Goal: Transaction & Acquisition: Purchase product/service

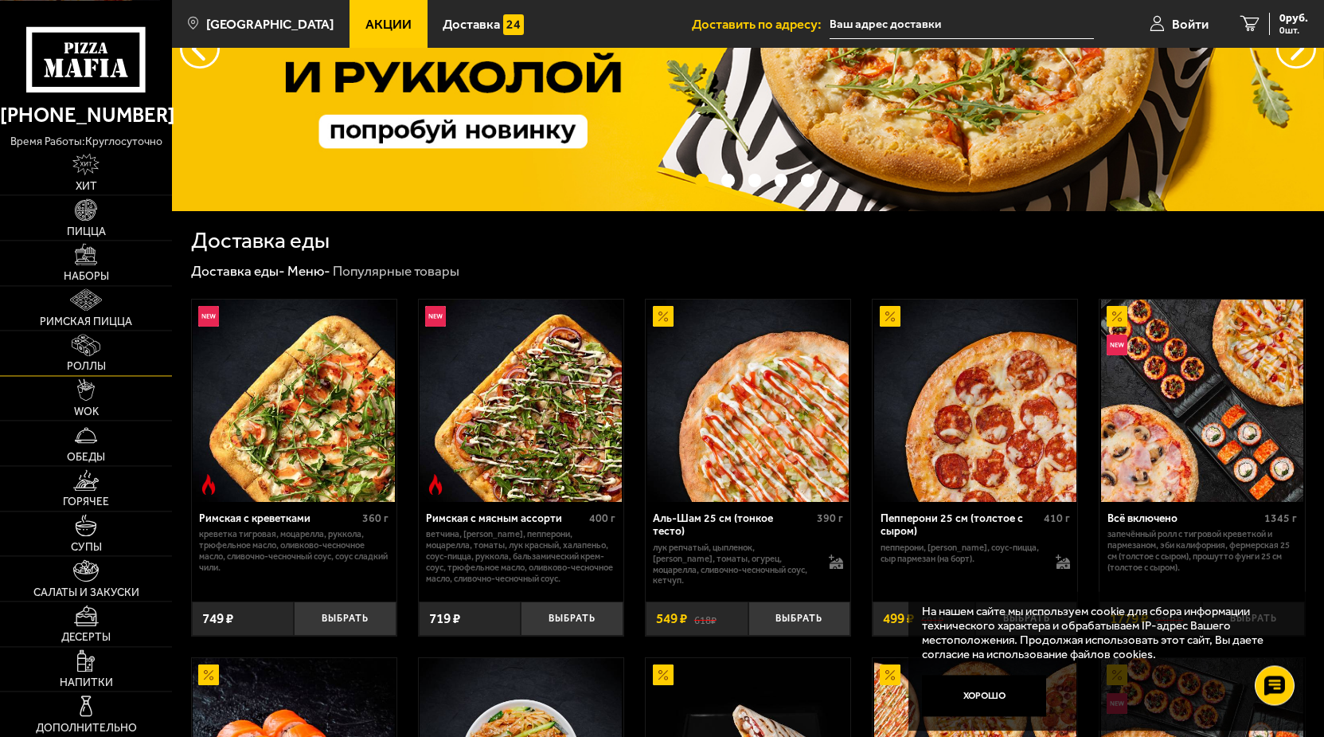
scroll to position [162, 0]
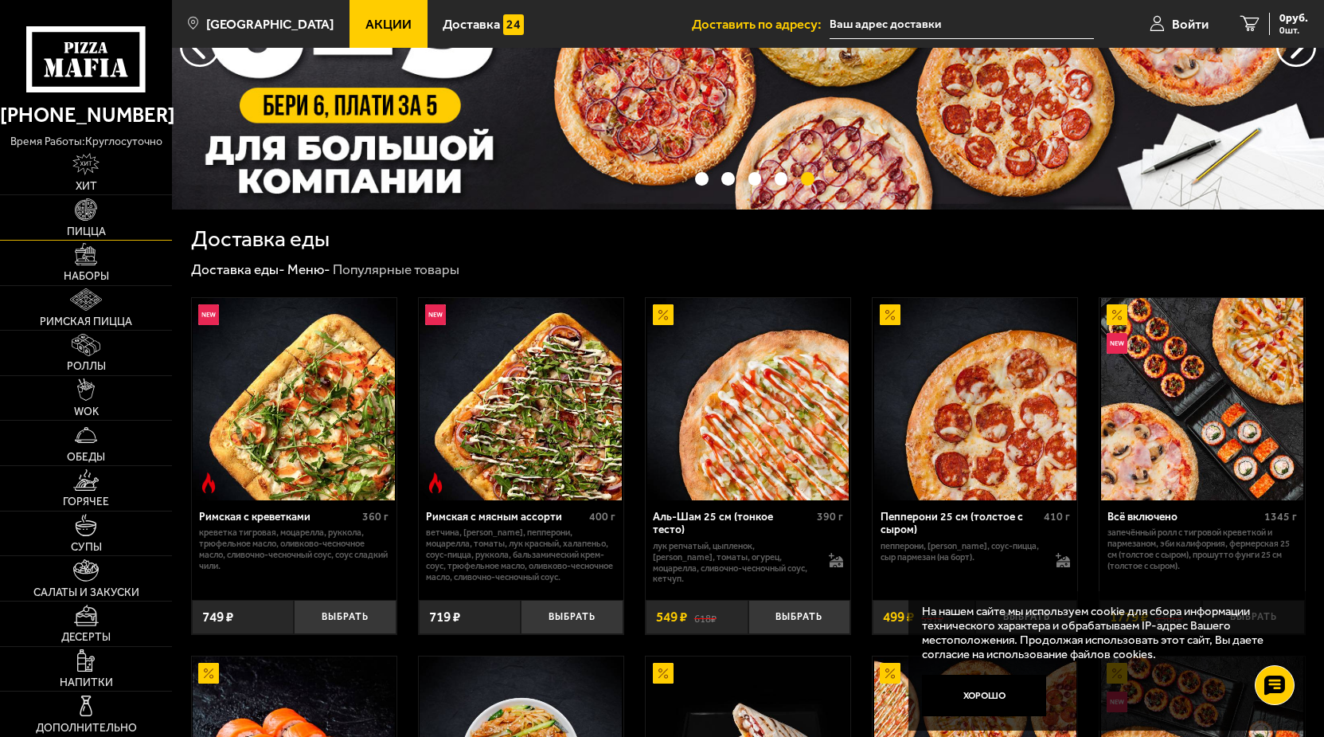
click at [87, 207] on img at bounding box center [86, 209] width 22 height 22
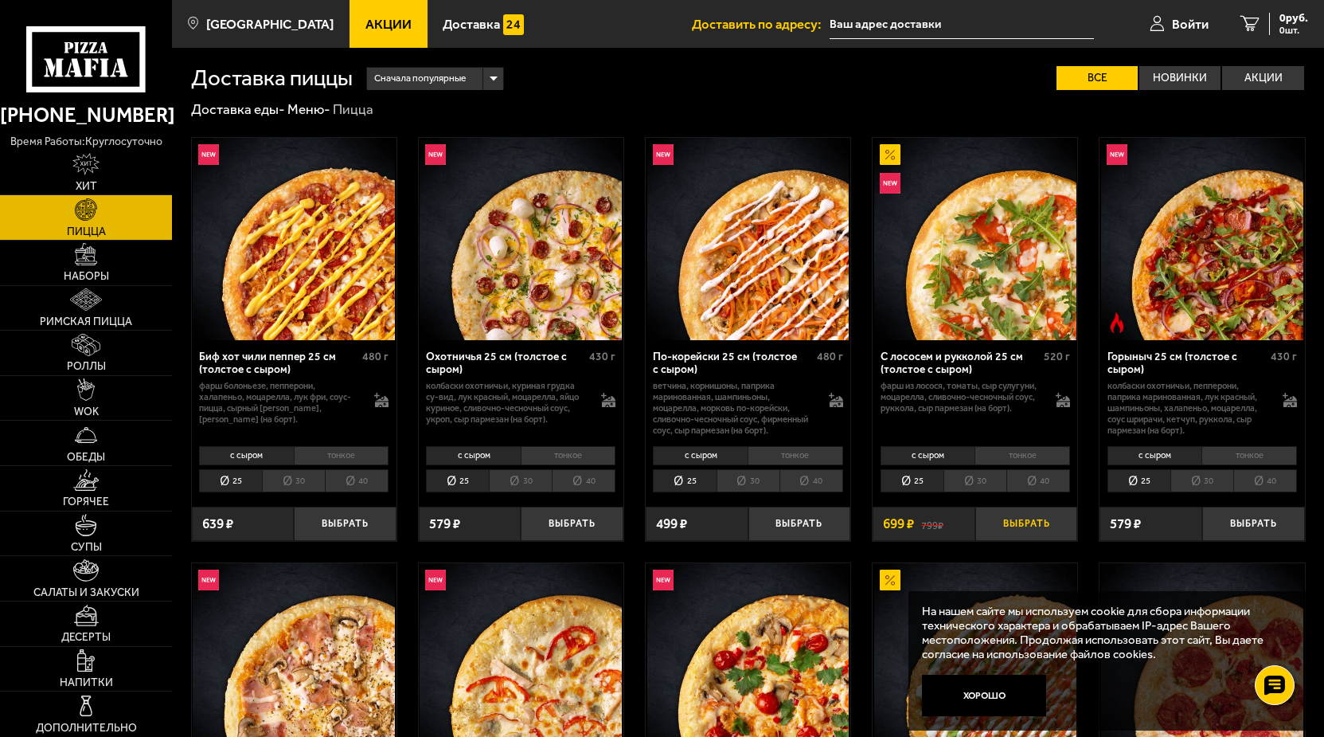
click at [1002, 540] on button "Выбрать" at bounding box center [1027, 523] width 103 height 33
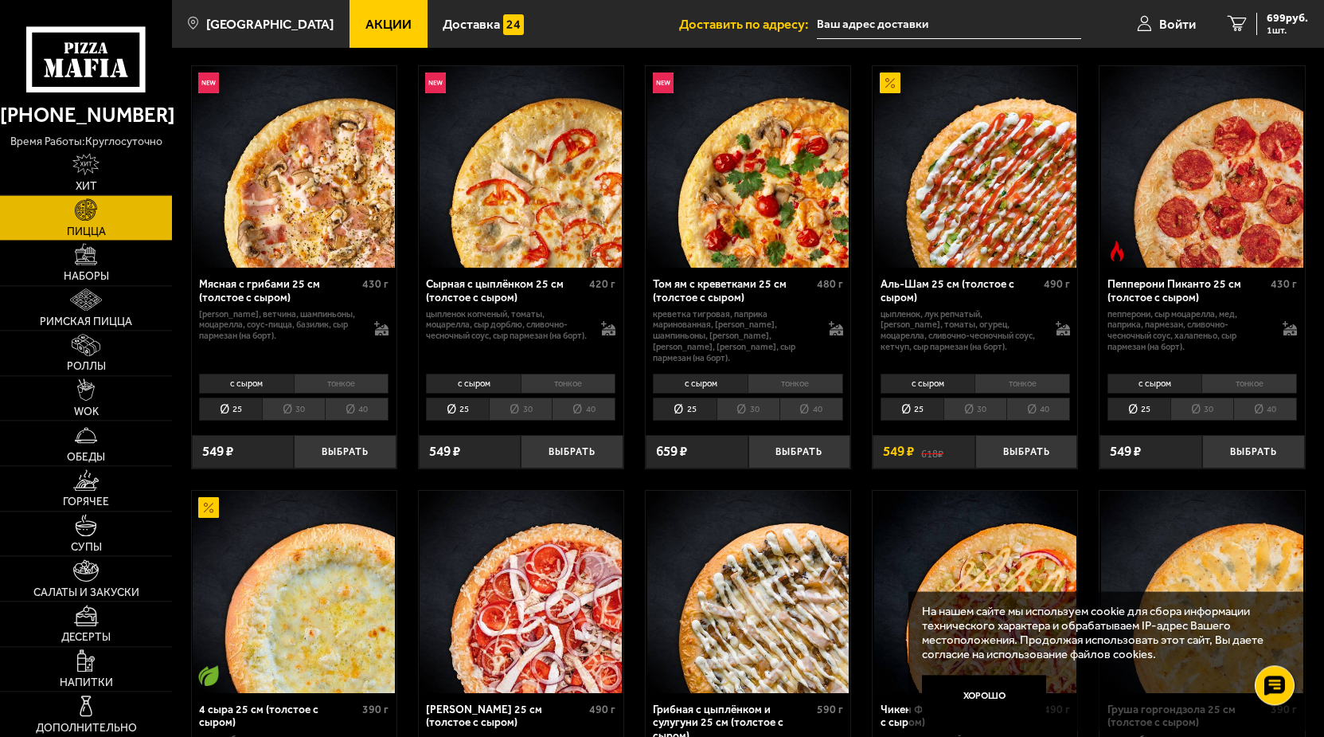
scroll to position [487, 0]
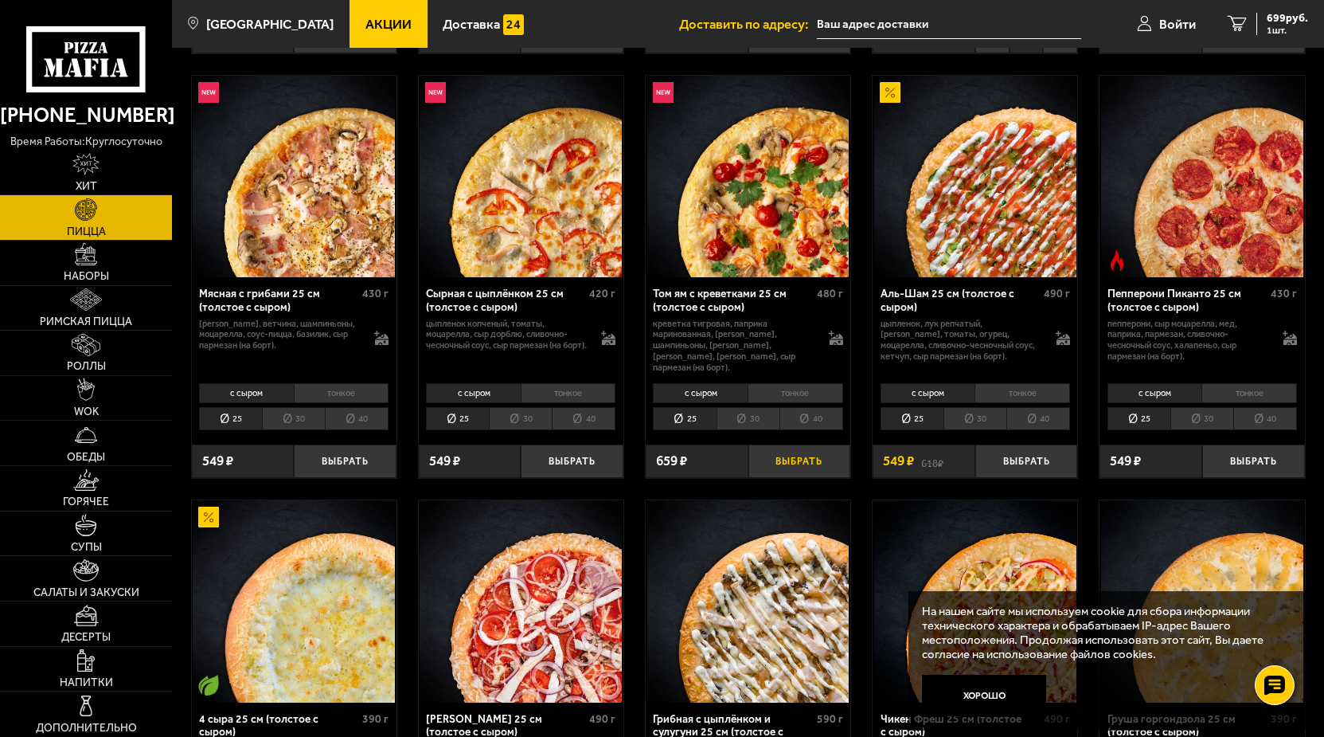
click at [800, 463] on button "Выбрать" at bounding box center [800, 460] width 103 height 33
click at [820, 419] on li "40" at bounding box center [812, 418] width 64 height 23
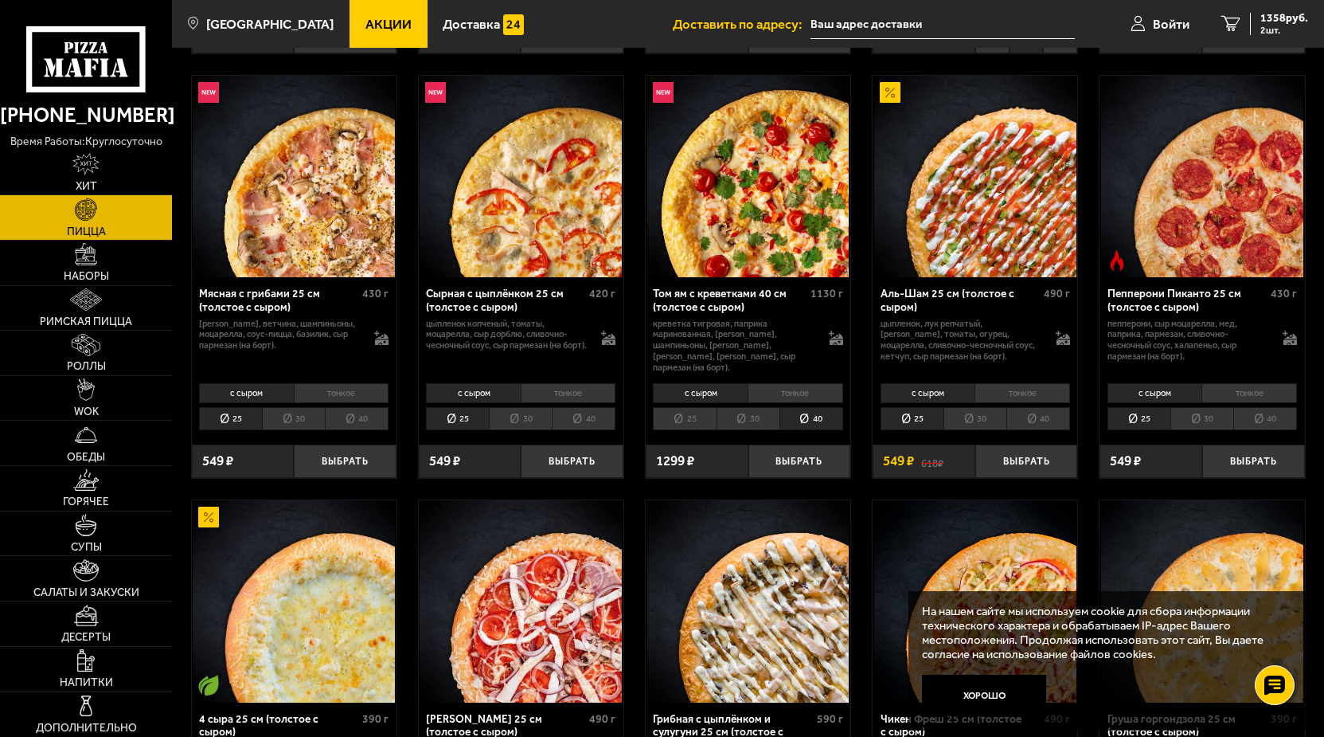
click at [772, 419] on li "30" at bounding box center [748, 418] width 63 height 23
click at [812, 475] on button "Выбрать" at bounding box center [800, 460] width 103 height 33
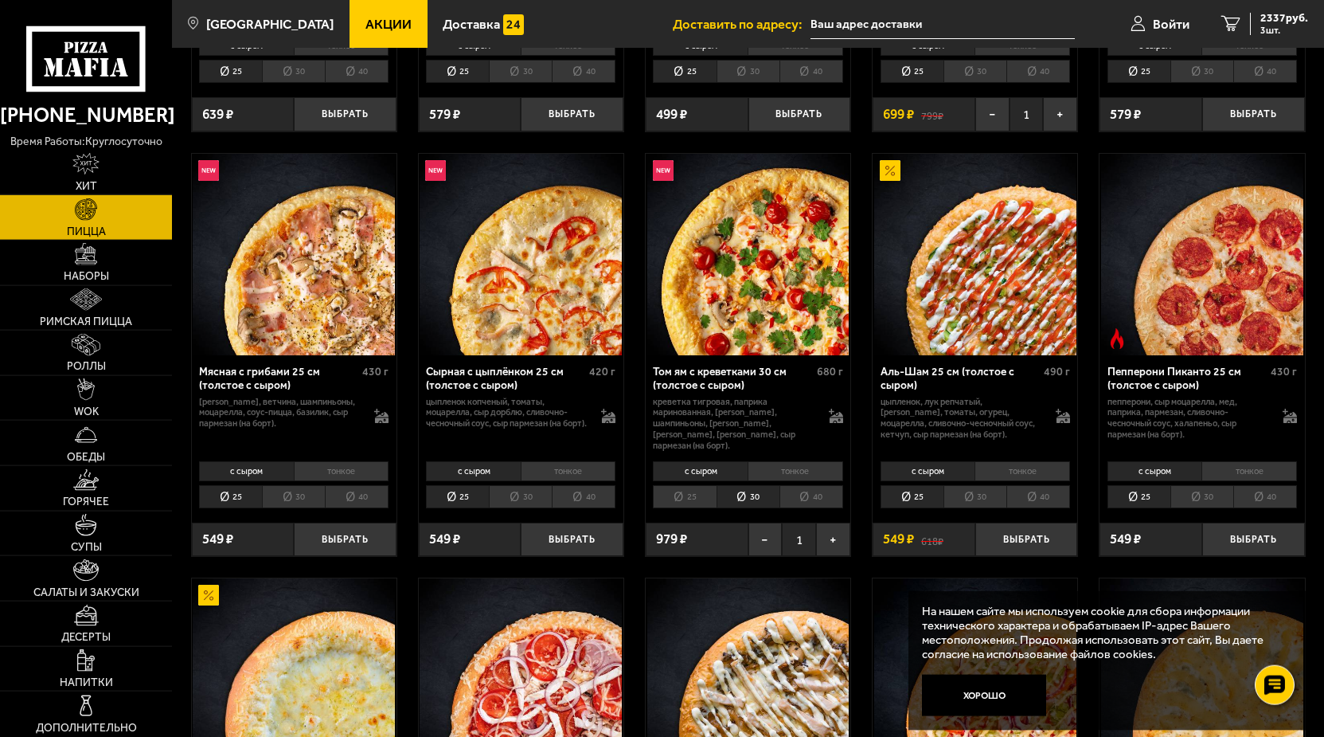
scroll to position [81, 0]
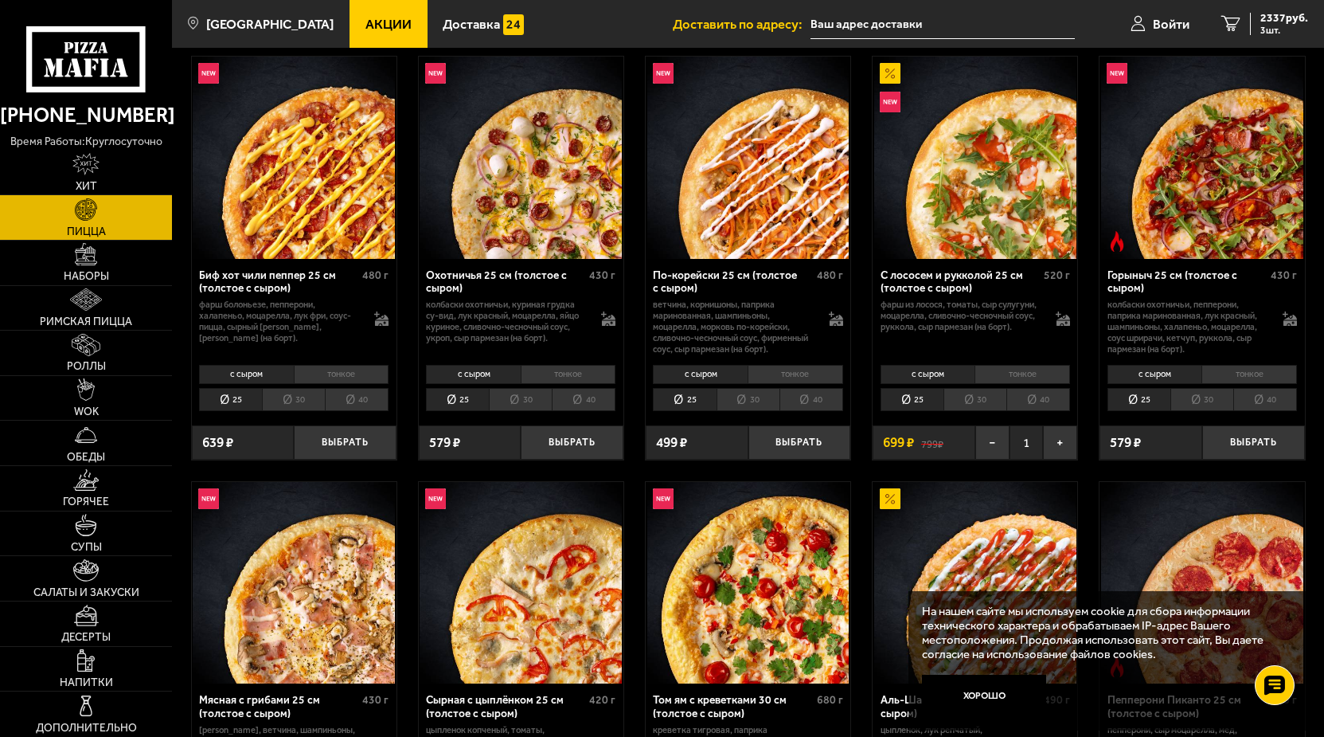
click at [967, 411] on li "30" at bounding box center [975, 399] width 63 height 23
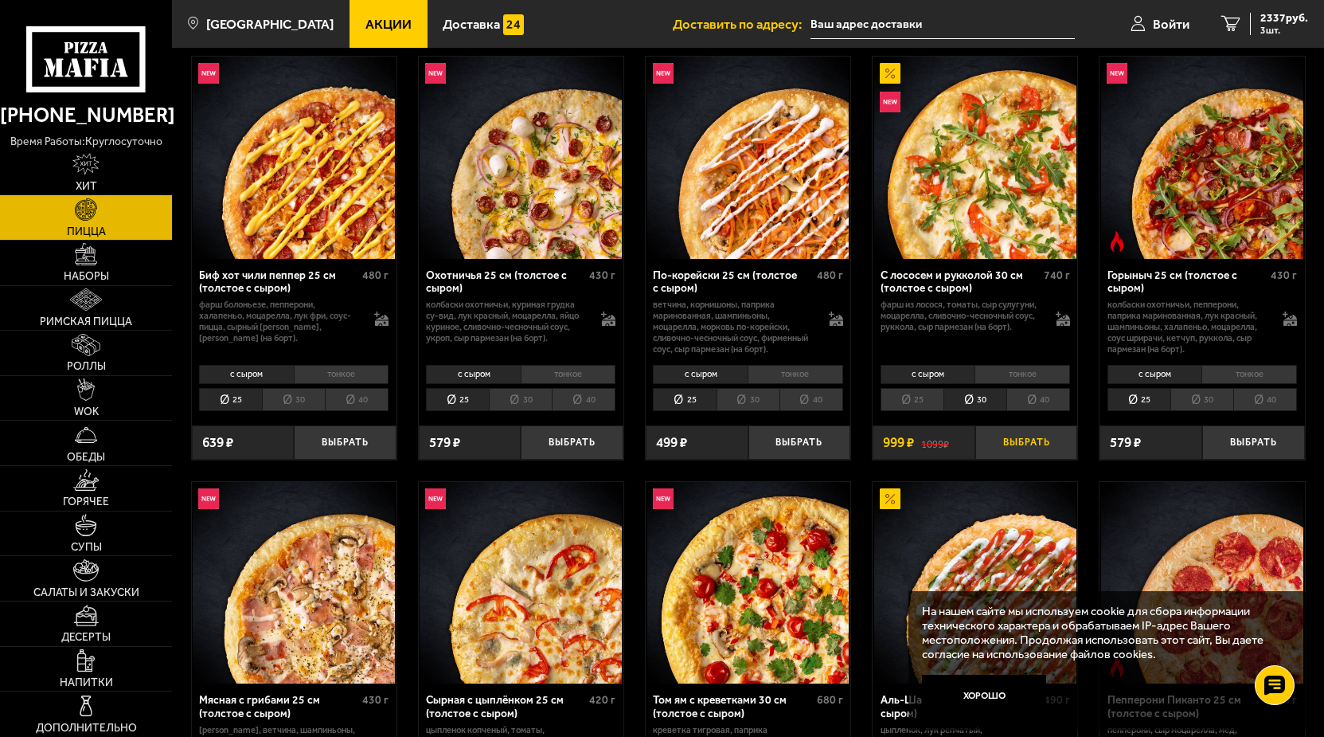
click at [1023, 459] on button "Выбрать" at bounding box center [1027, 441] width 103 height 33
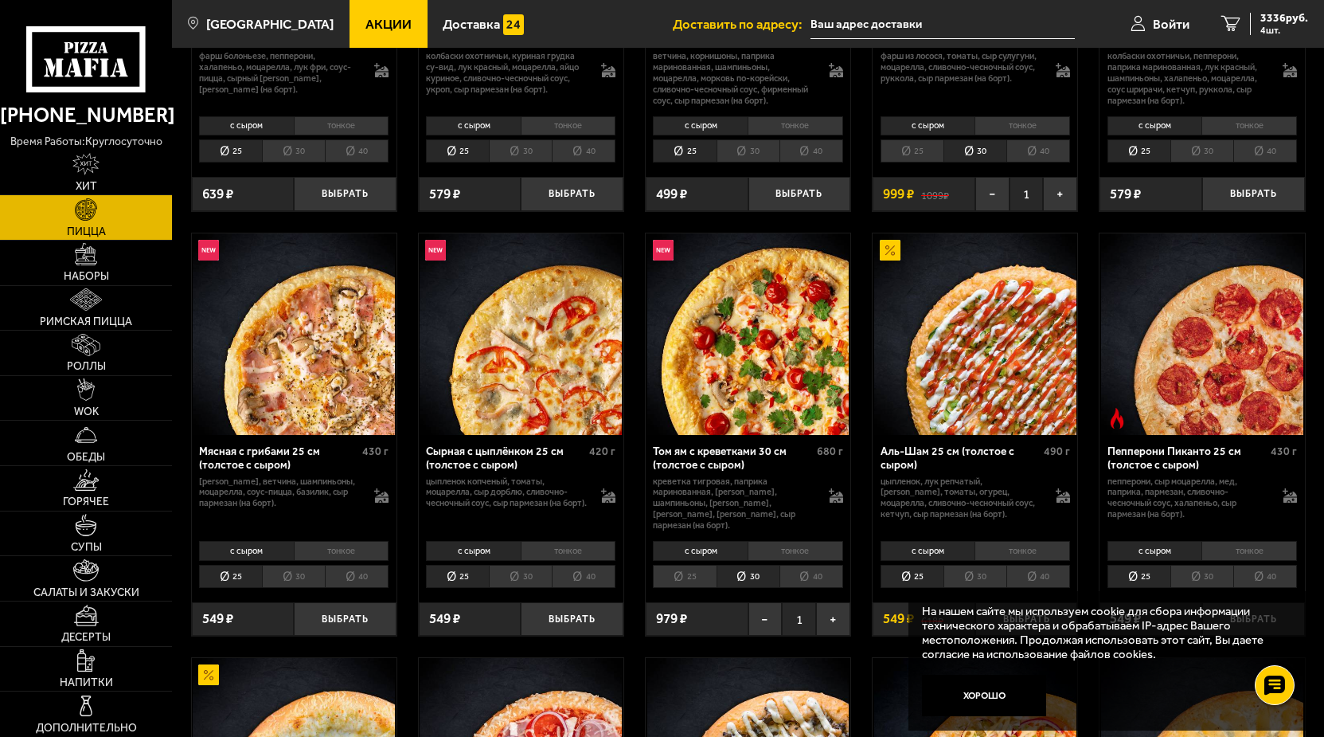
scroll to position [569, 0]
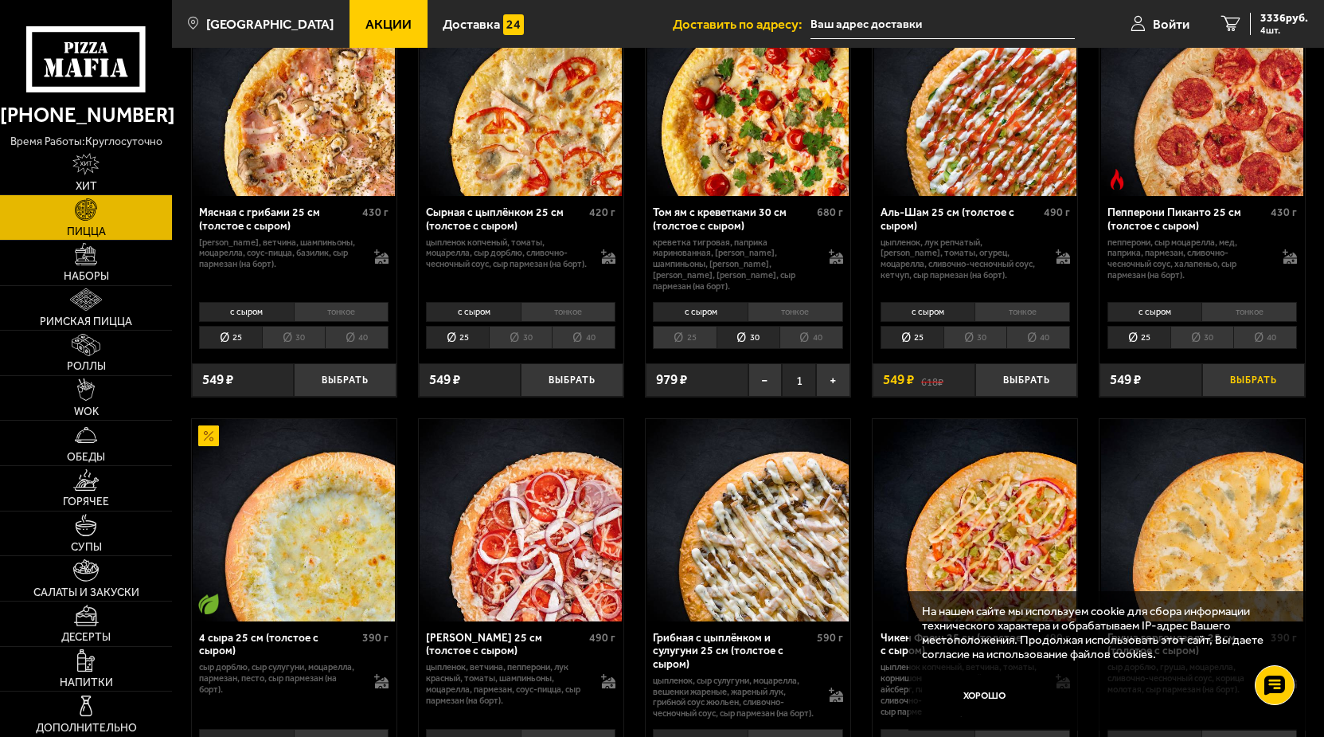
click at [1247, 384] on button "Выбрать" at bounding box center [1254, 379] width 103 height 33
click at [1279, 13] on span "3885 руб." at bounding box center [1285, 18] width 48 height 11
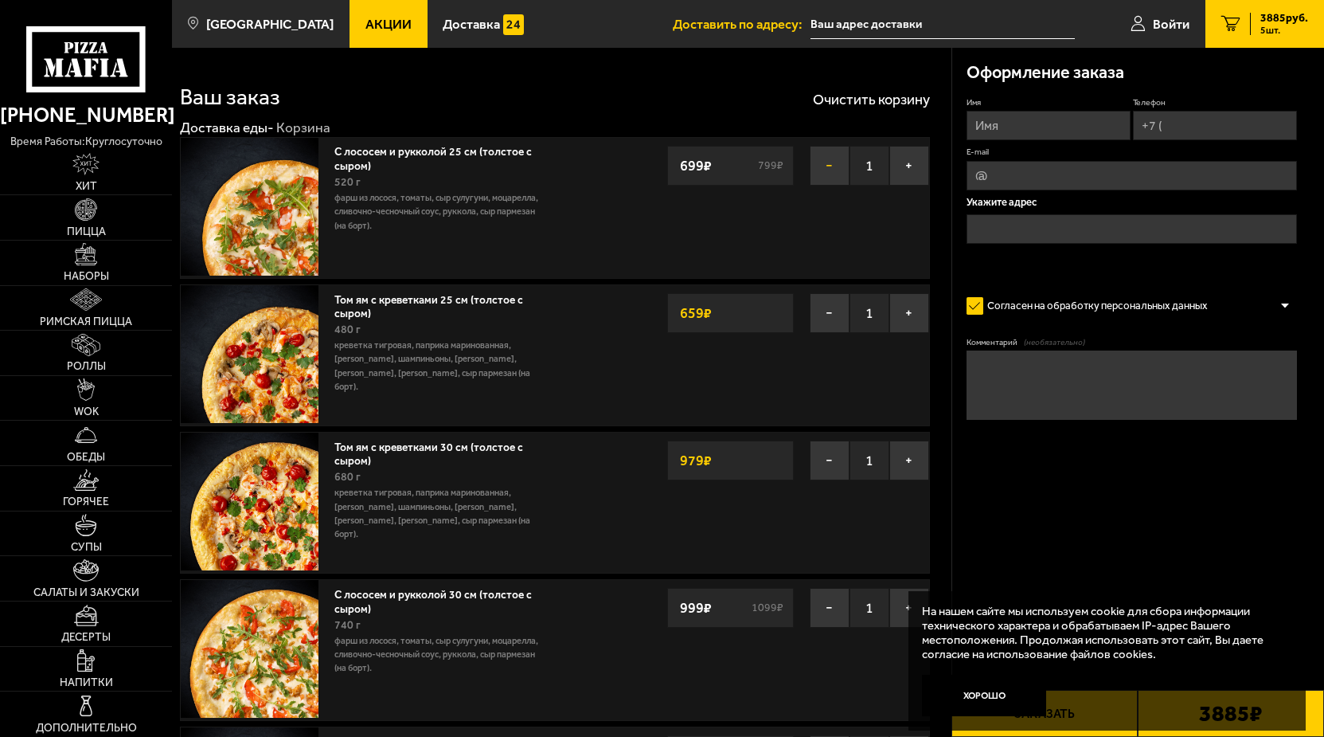
click at [824, 165] on button "−" at bounding box center [830, 166] width 40 height 40
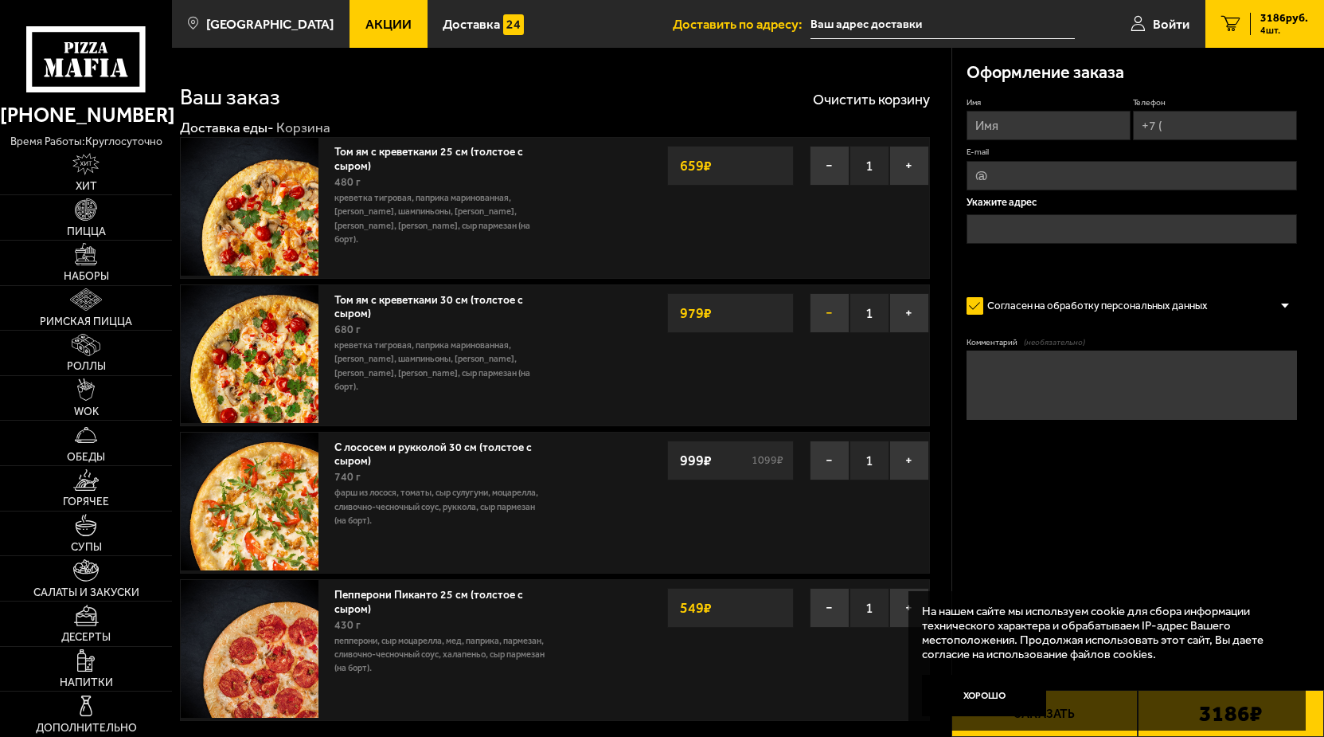
click at [825, 310] on button "−" at bounding box center [830, 313] width 40 height 40
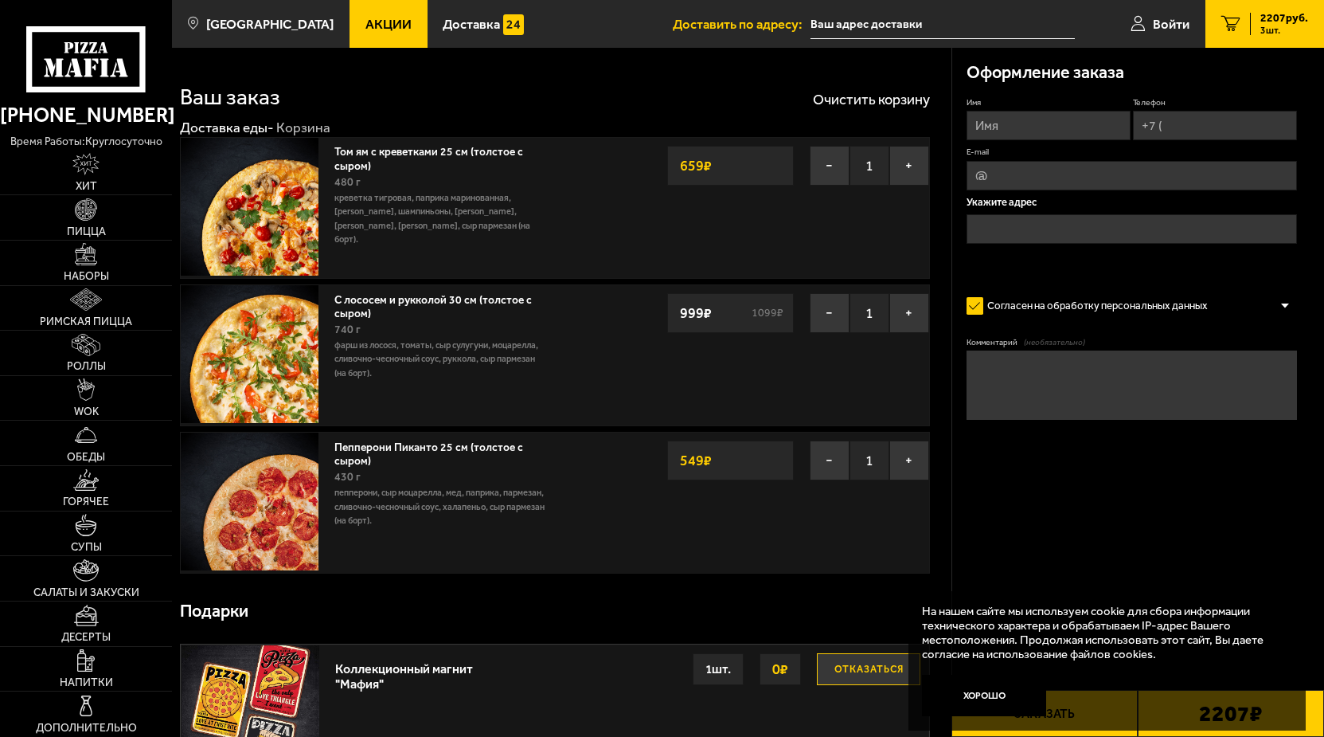
click at [285, 224] on img at bounding box center [250, 207] width 138 height 138
click at [84, 221] on img at bounding box center [86, 209] width 22 height 22
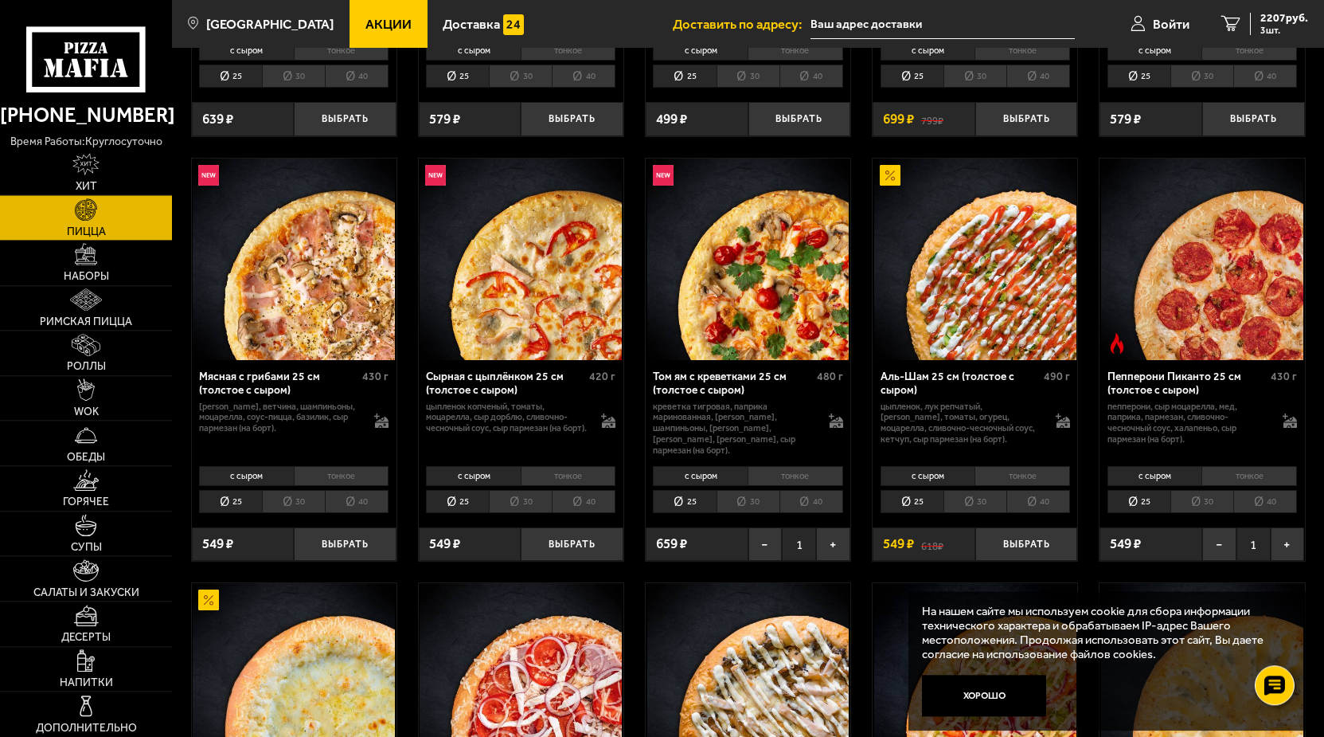
scroll to position [406, 0]
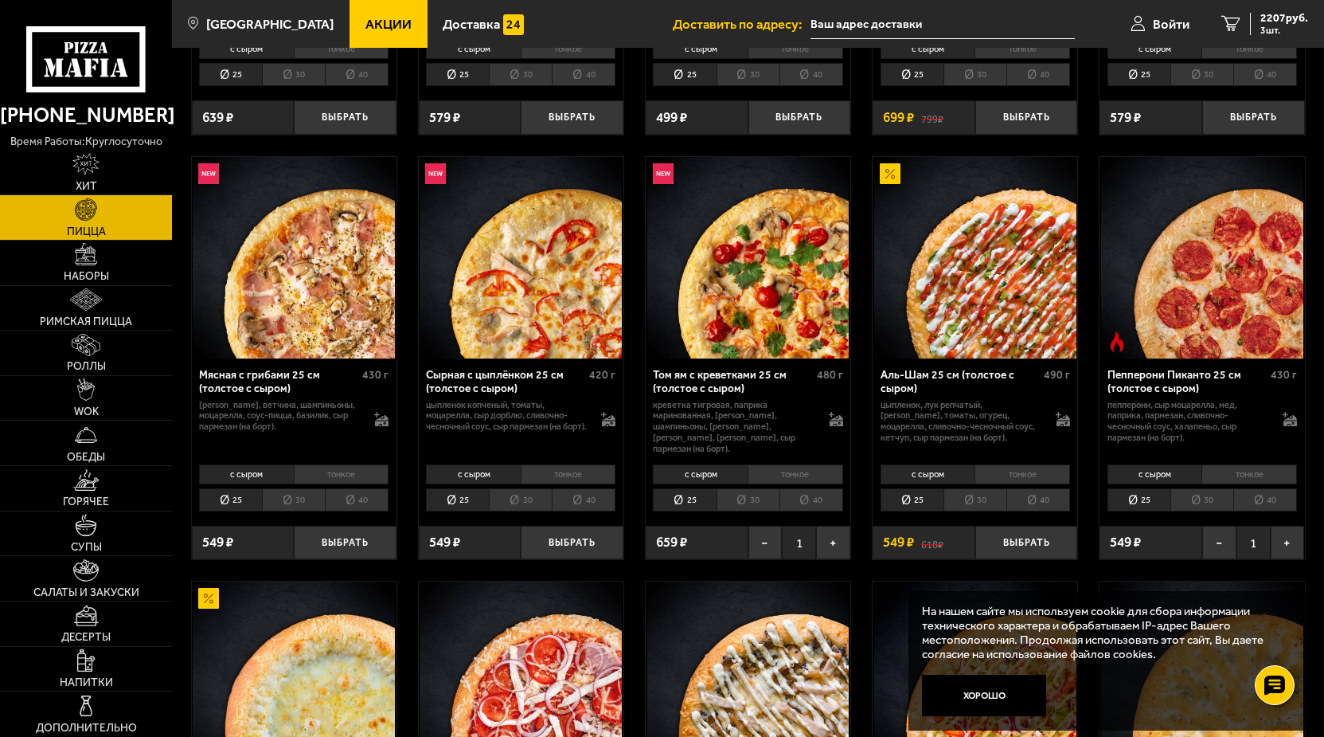
click at [752, 508] on li "30" at bounding box center [748, 499] width 63 height 23
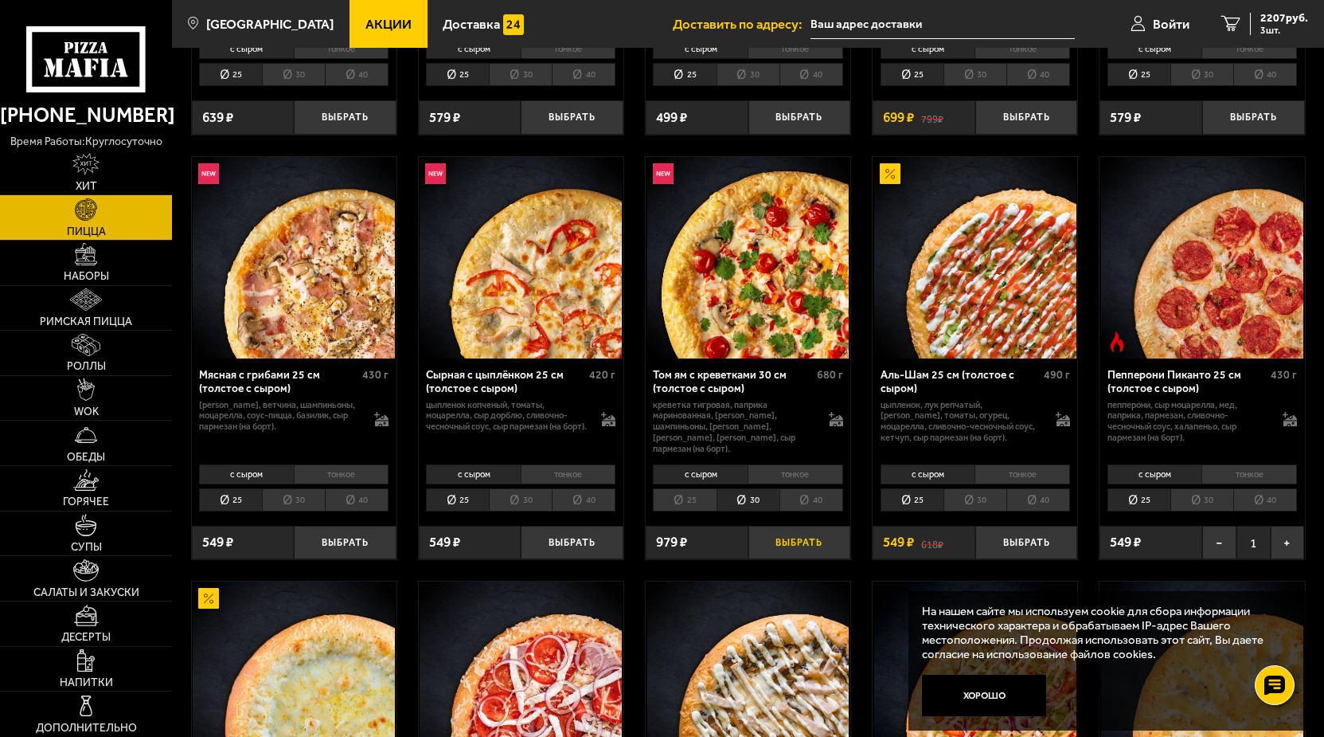
click at [815, 557] on button "Выбрать" at bounding box center [800, 542] width 103 height 33
click at [1263, 22] on span "3186 руб." at bounding box center [1285, 18] width 48 height 11
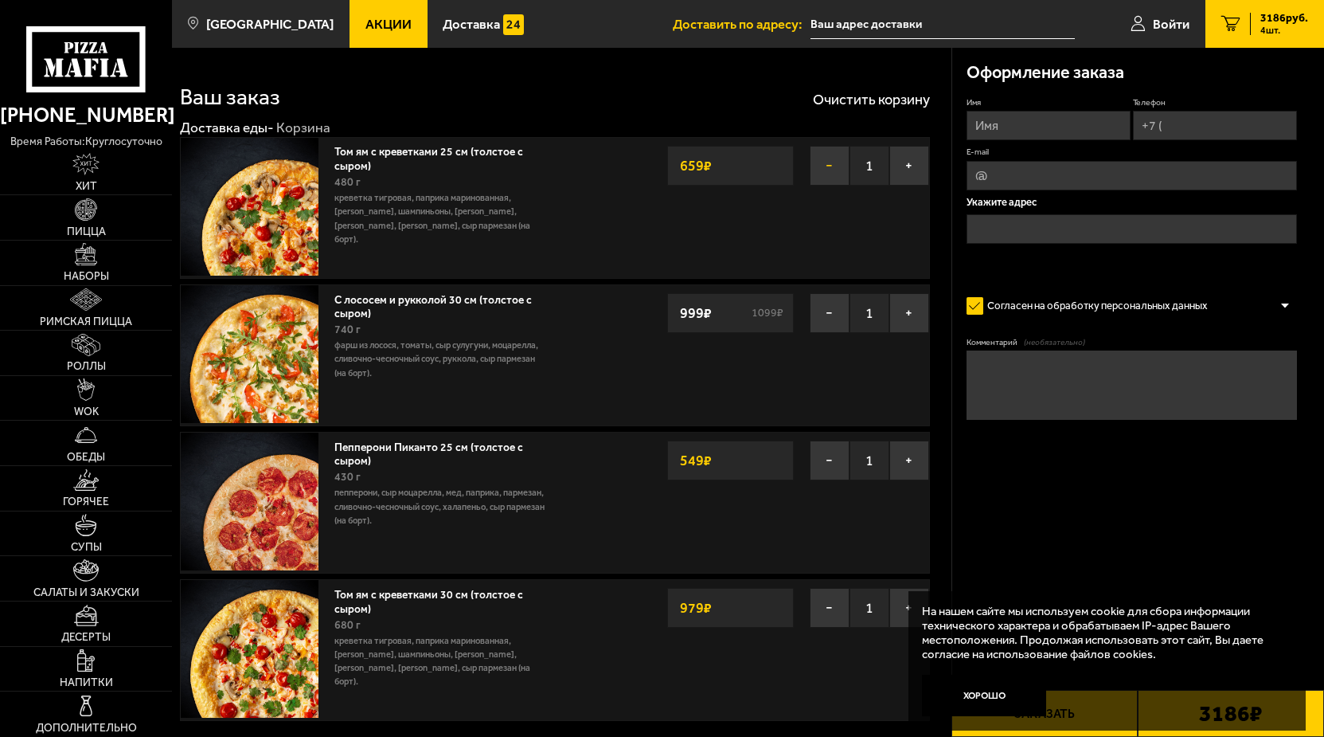
click at [826, 160] on button "−" at bounding box center [830, 166] width 40 height 40
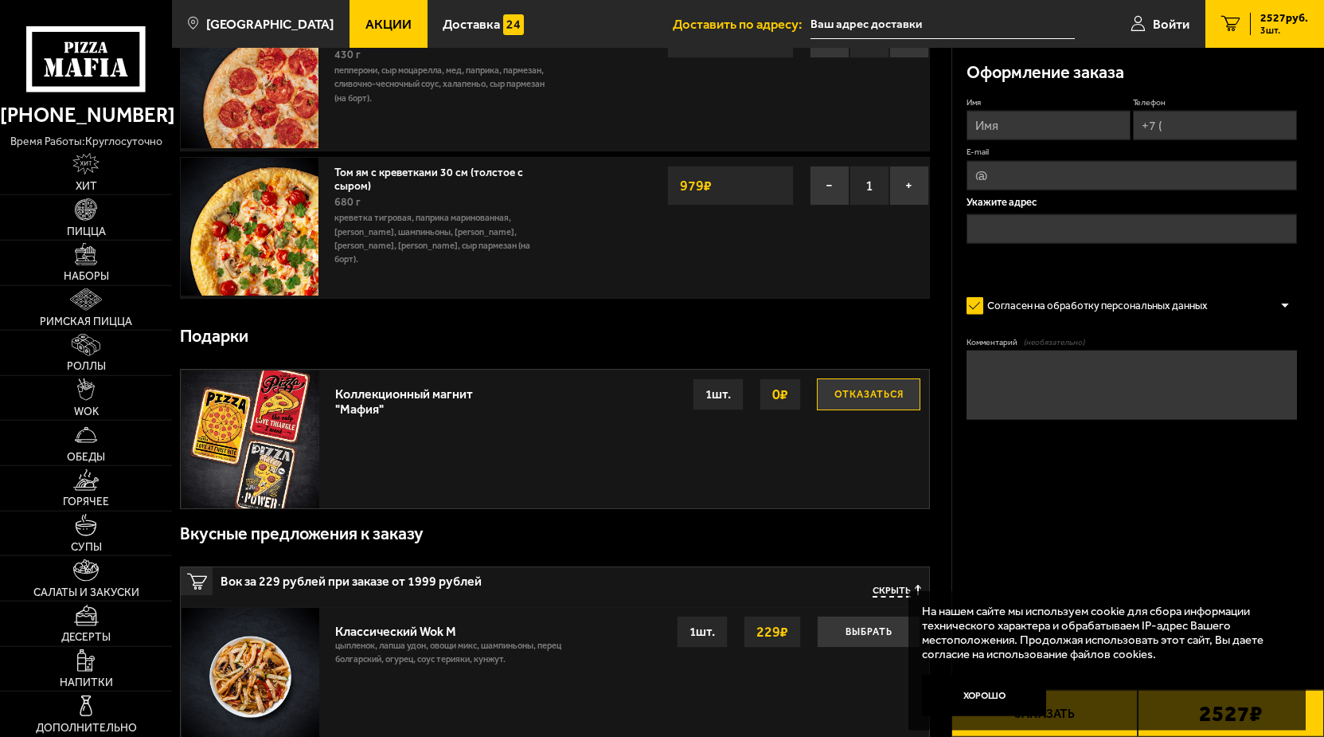
scroll to position [244, 0]
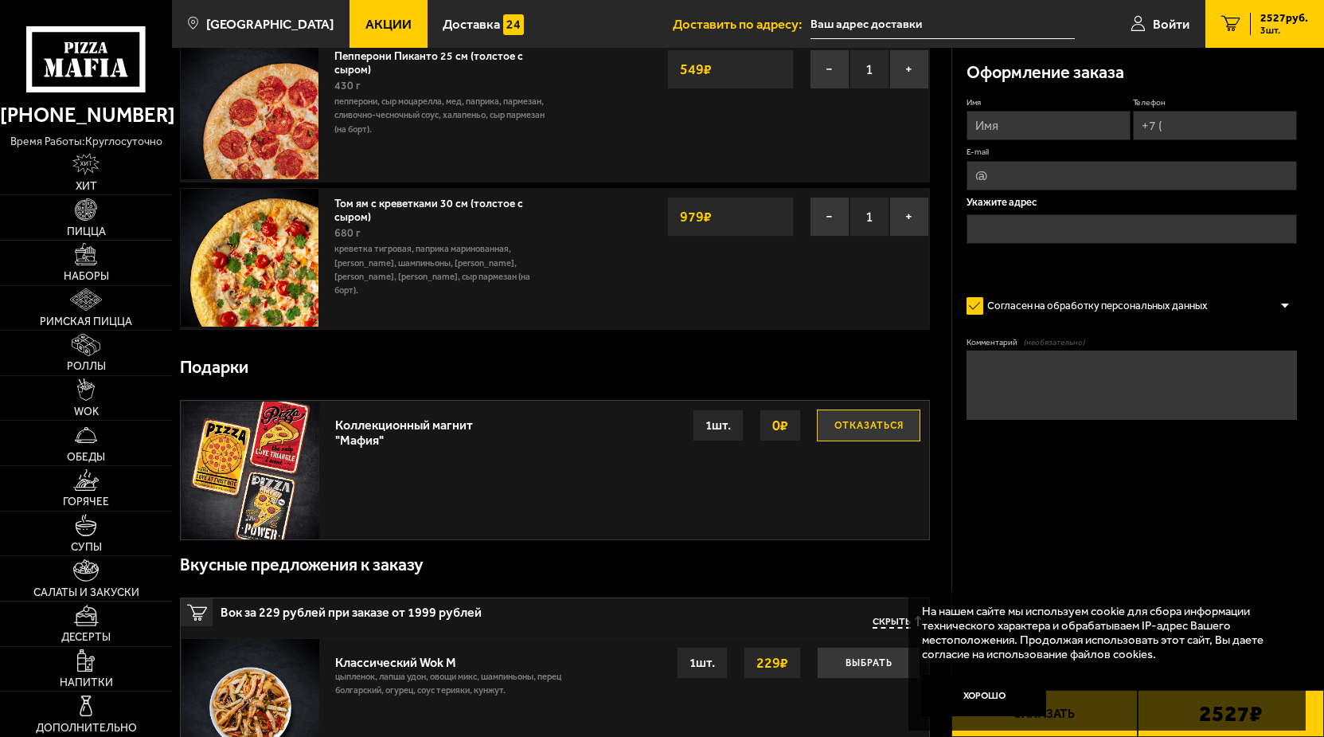
click at [1023, 131] on input "Имя" at bounding box center [1049, 125] width 164 height 29
drag, startPoint x: 1011, startPoint y: 123, endPoint x: 816, endPoint y: 128, distance: 195.2
click at [967, 128] on input "Кузнецова Наталья Сергеевна" at bounding box center [1049, 125] width 164 height 29
drag, startPoint x: 1019, startPoint y: 124, endPoint x: 1105, endPoint y: 127, distance: 85.2
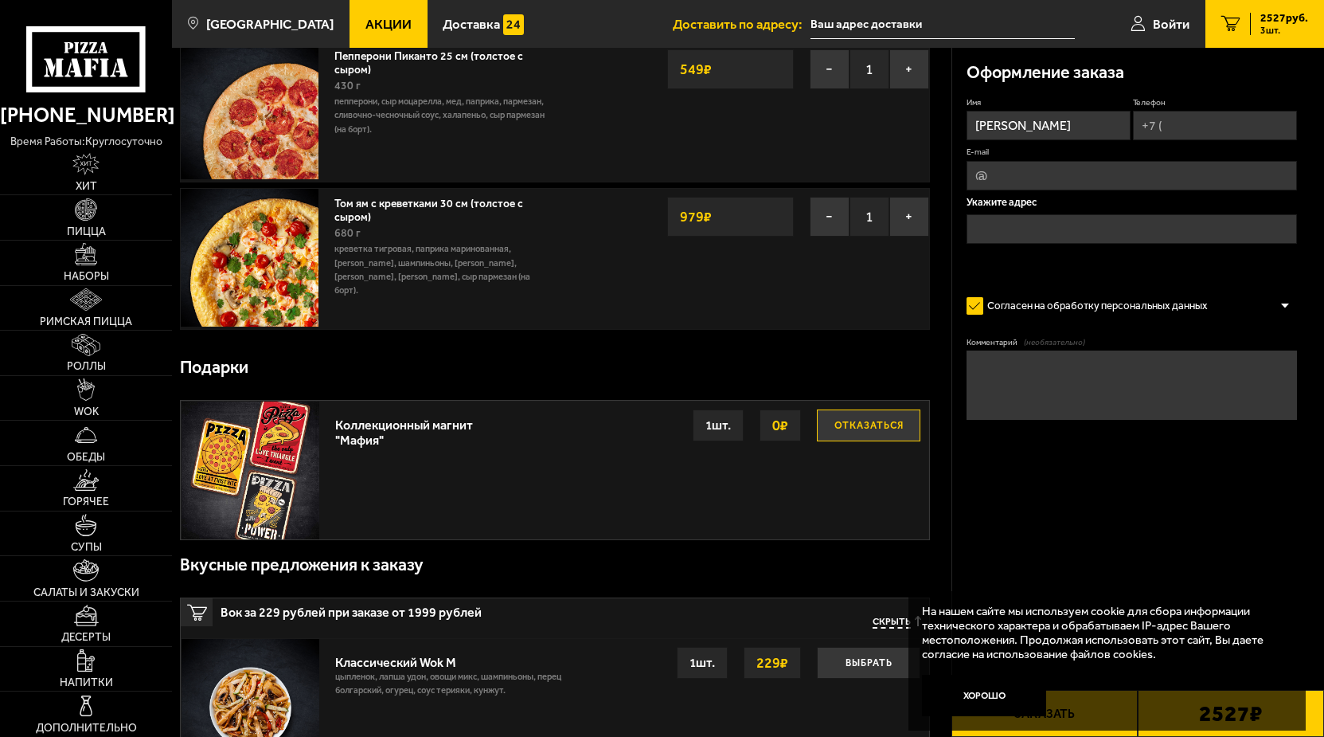
click at [1105, 127] on input "Наталья Сергеевна" at bounding box center [1049, 125] width 164 height 29
type input "Наталья"
click at [1185, 130] on input "Телефон" at bounding box center [1215, 125] width 164 height 29
click at [1203, 121] on input "Телефон" at bounding box center [1215, 125] width 164 height 29
type input "+7 (921) 587-94-86"
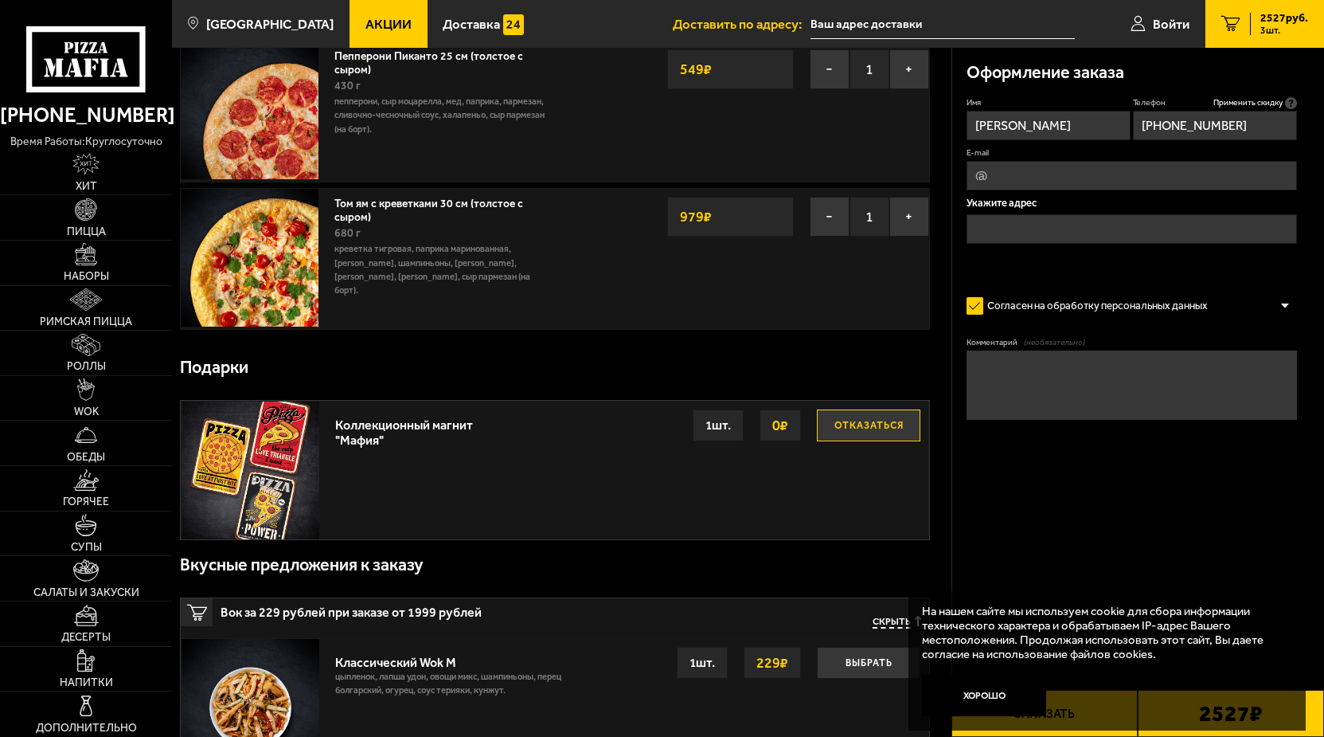
click at [989, 186] on input "E-mail" at bounding box center [1132, 175] width 331 height 29
type input "ntsh_88@mail.ru"
click at [1023, 233] on input "text" at bounding box center [1132, 228] width 331 height 29
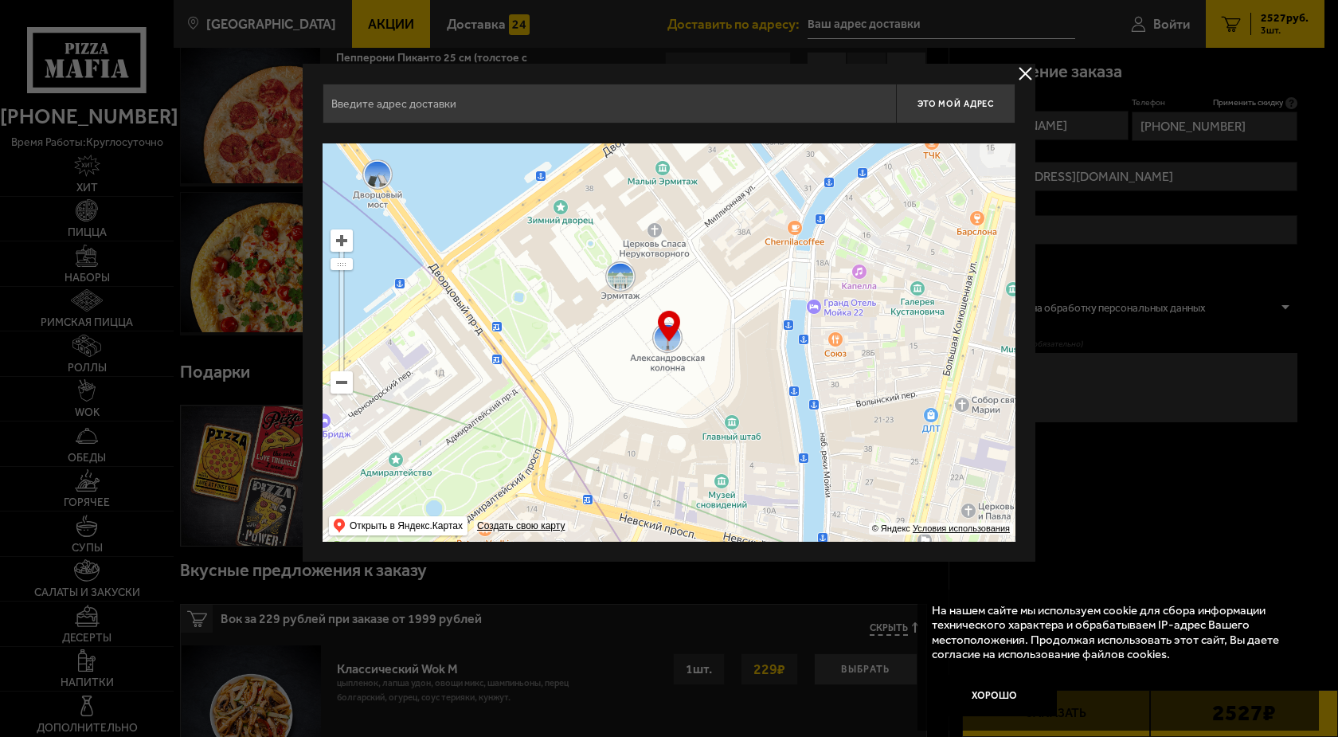
click at [1023, 65] on button "delivery type" at bounding box center [1025, 74] width 20 height 20
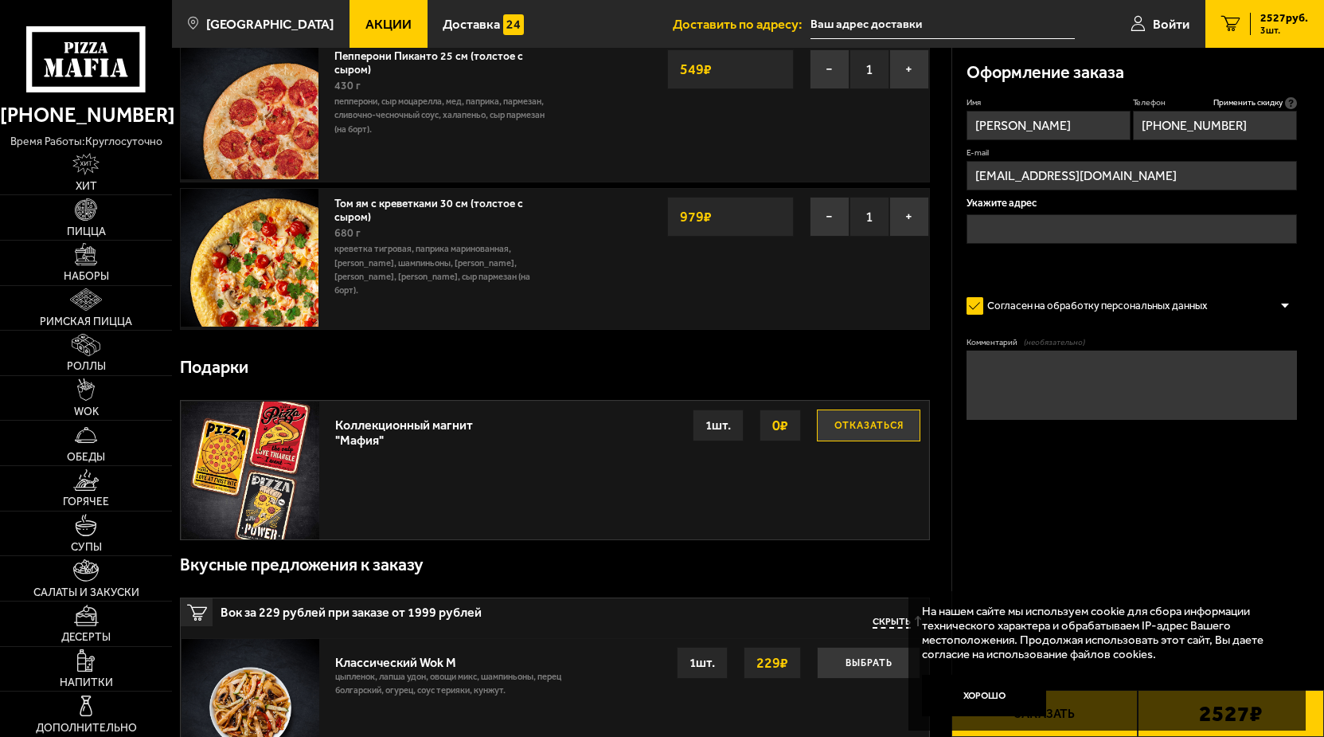
click at [1031, 228] on input "text" at bounding box center [1132, 228] width 331 height 29
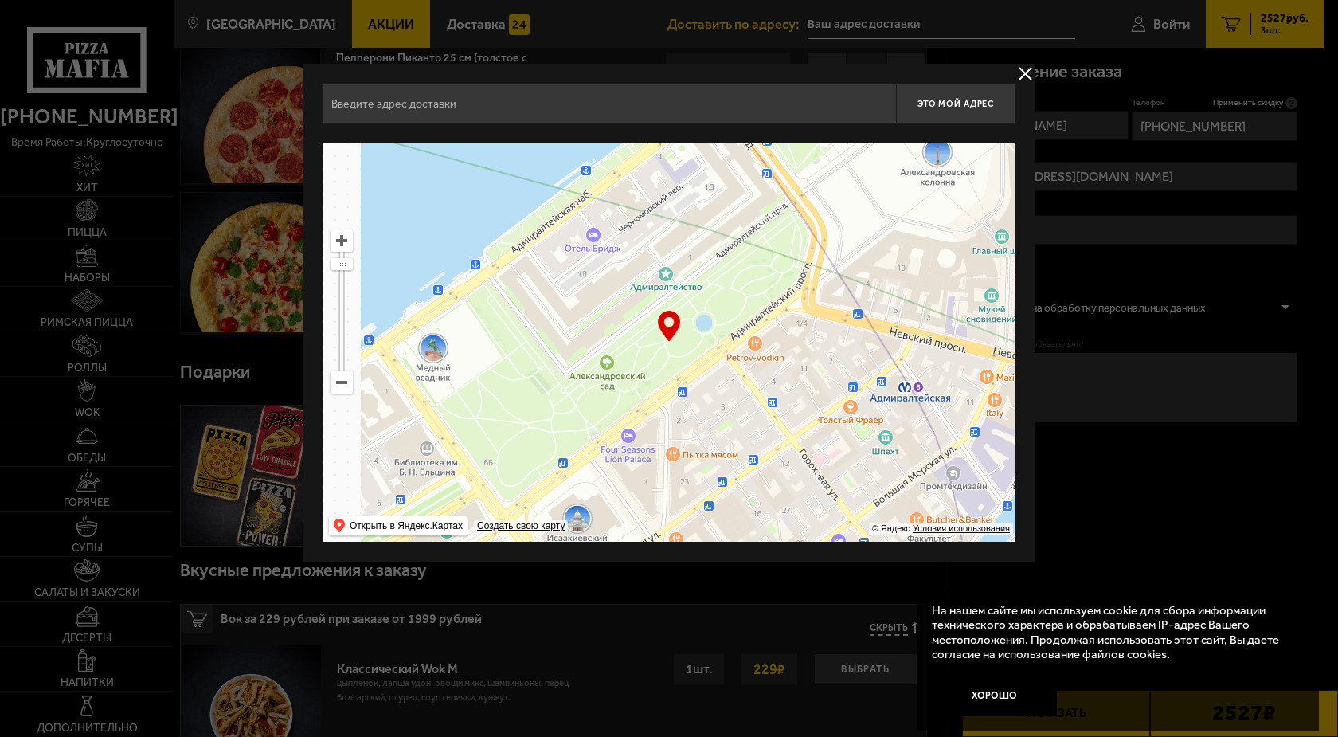
drag, startPoint x: 611, startPoint y: 420, endPoint x: 881, endPoint y: 234, distance: 327.6
click at [881, 234] on ymaps at bounding box center [669, 342] width 693 height 398
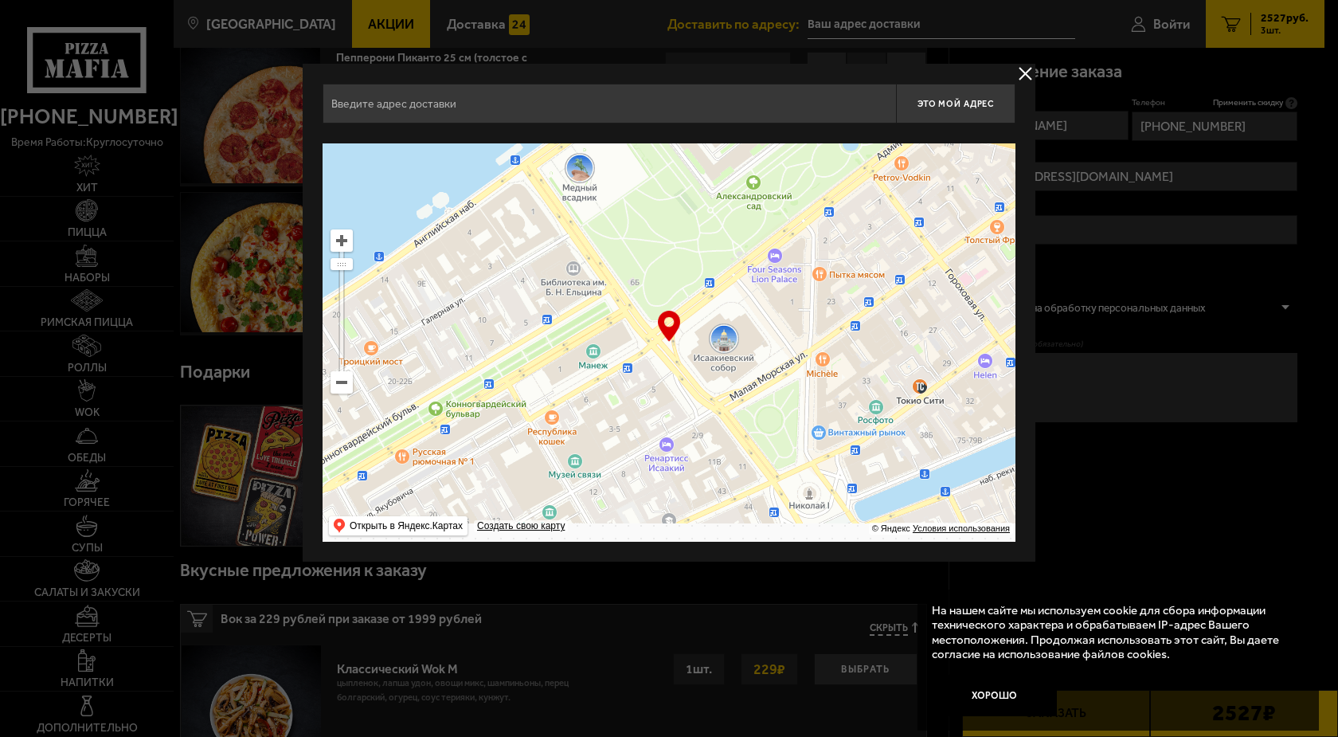
drag, startPoint x: 749, startPoint y: 417, endPoint x: 898, endPoint y: 240, distance: 231.2
click at [898, 240] on ymaps at bounding box center [669, 342] width 693 height 398
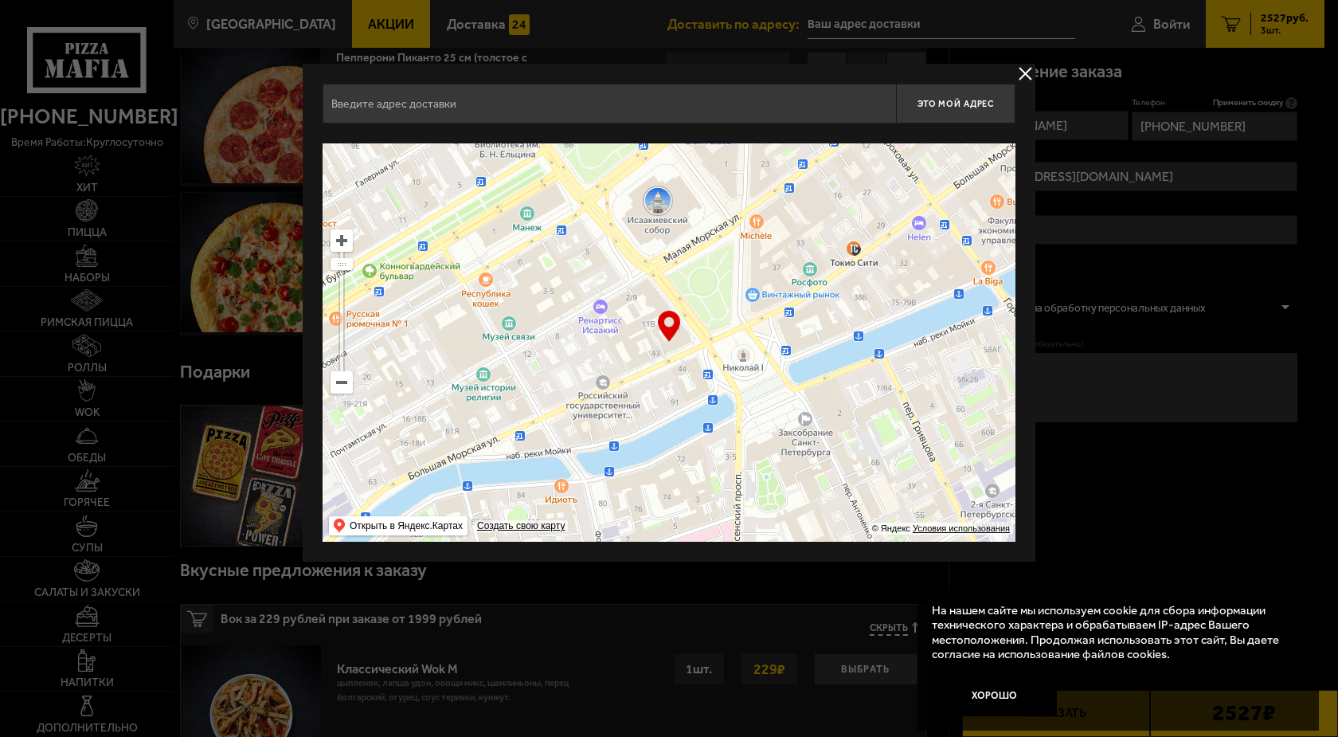
drag, startPoint x: 764, startPoint y: 432, endPoint x: 681, endPoint y: 284, distance: 169.0
click at [681, 284] on ymaps at bounding box center [669, 342] width 693 height 398
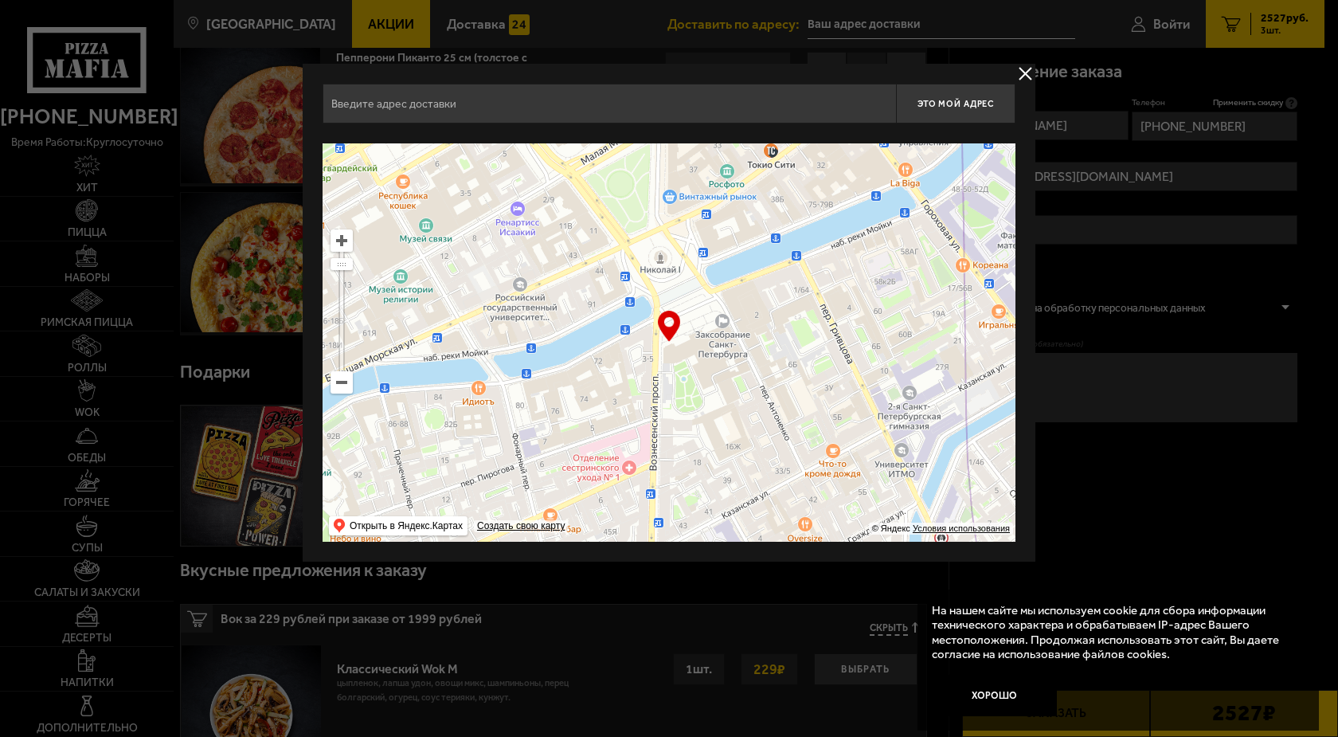
type input "набережная реки Мойки, 89"
drag, startPoint x: 792, startPoint y: 391, endPoint x: 751, endPoint y: 336, distance: 68.3
click at [751, 336] on ymaps at bounding box center [669, 342] width 693 height 398
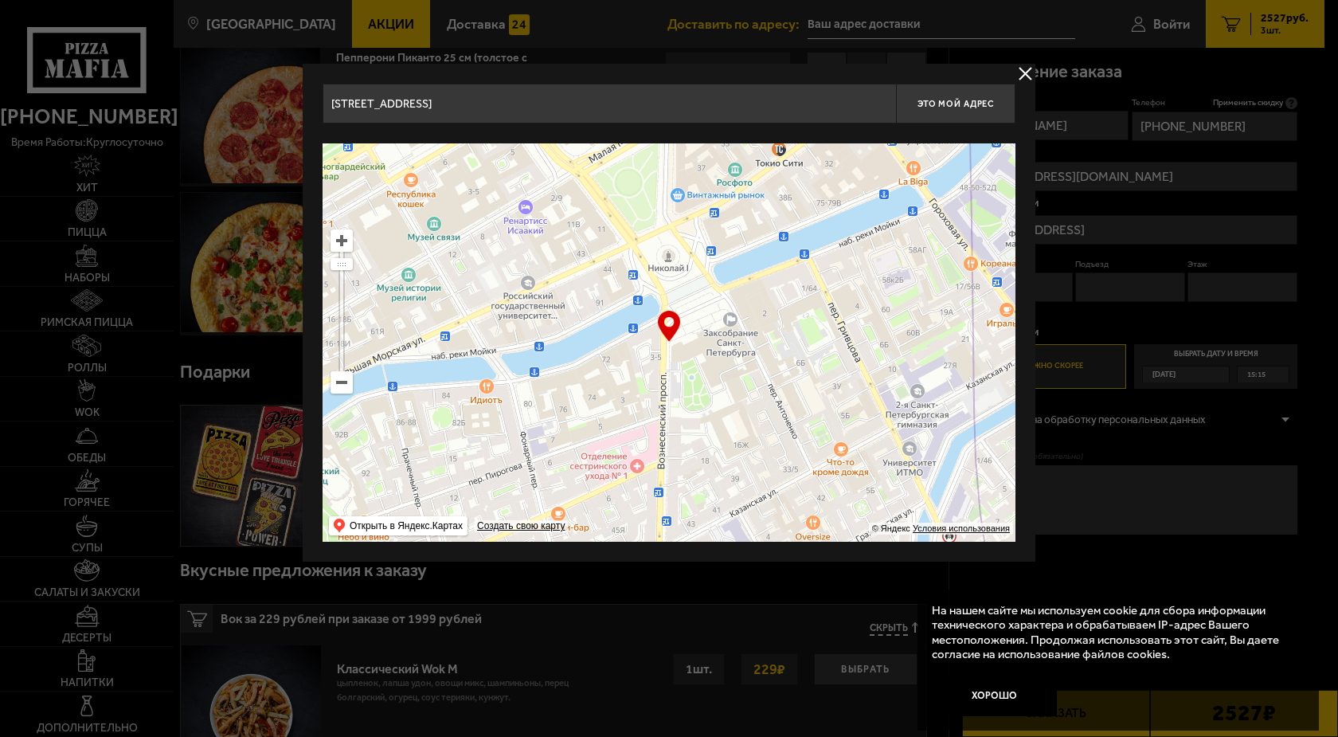
drag, startPoint x: 807, startPoint y: 403, endPoint x: 776, endPoint y: 350, distance: 61.3
click at [776, 350] on ymaps at bounding box center [669, 342] width 693 height 398
type input "Исаакиевская площадь, 6"
click at [765, 358] on ymaps at bounding box center [669, 342] width 693 height 398
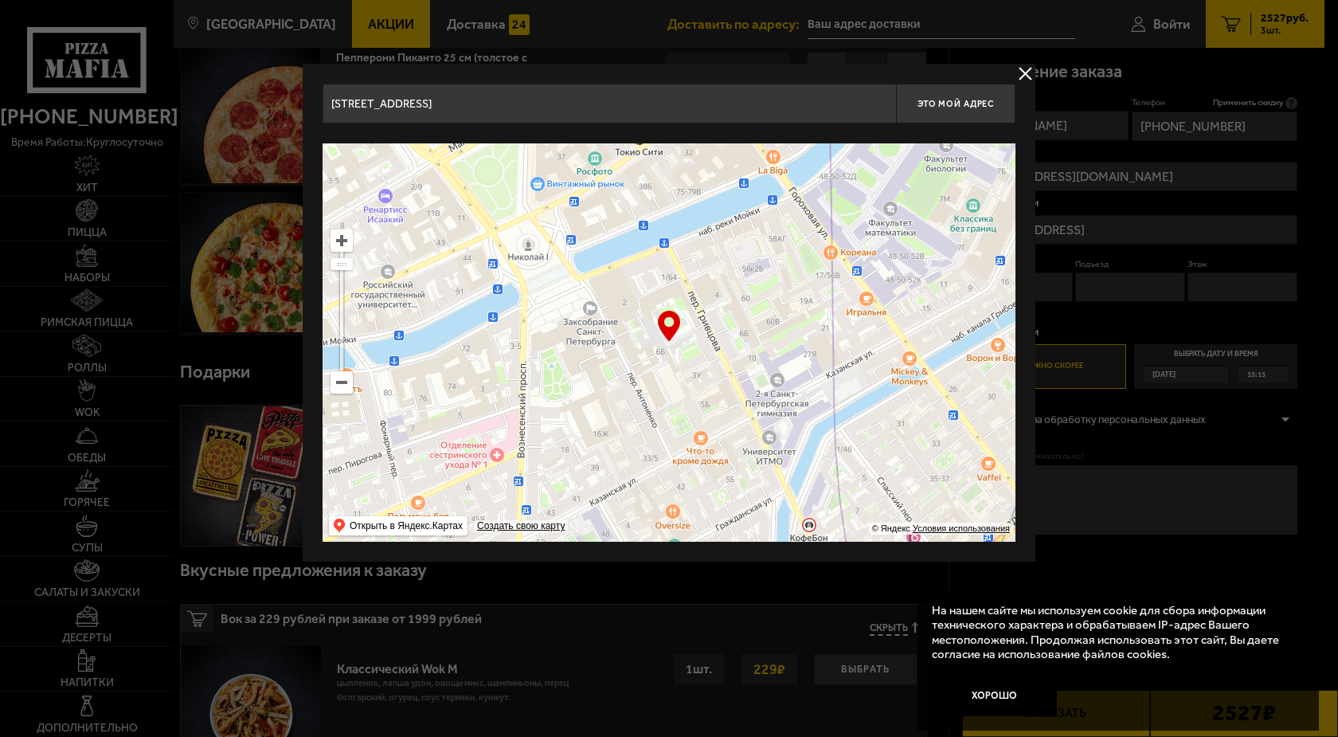
drag, startPoint x: 588, startPoint y: 346, endPoint x: 455, endPoint y: 335, distance: 133.5
click at [455, 335] on ymaps at bounding box center [669, 342] width 693 height 398
type input "переулок Гривцова, 3Б"
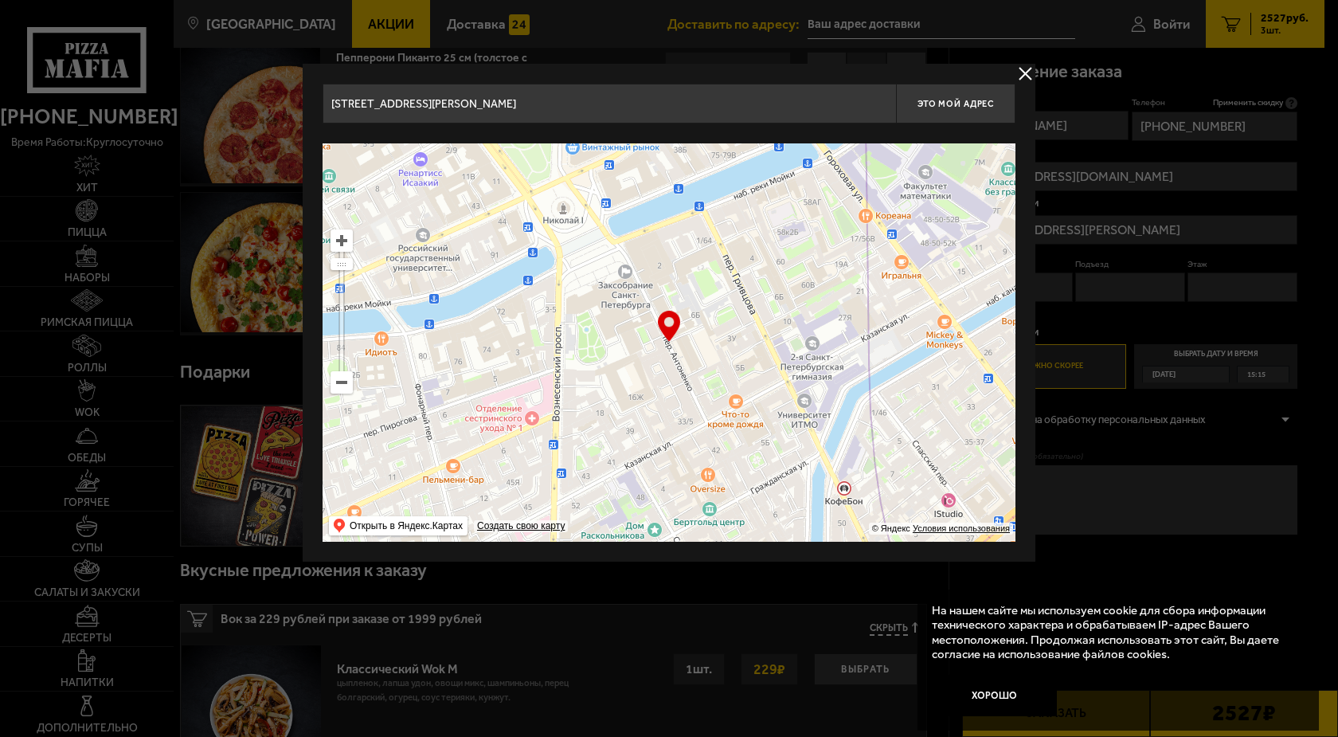
drag, startPoint x: 735, startPoint y: 353, endPoint x: 704, endPoint y: 316, distance: 48.0
click at [704, 316] on ymaps at bounding box center [669, 342] width 693 height 398
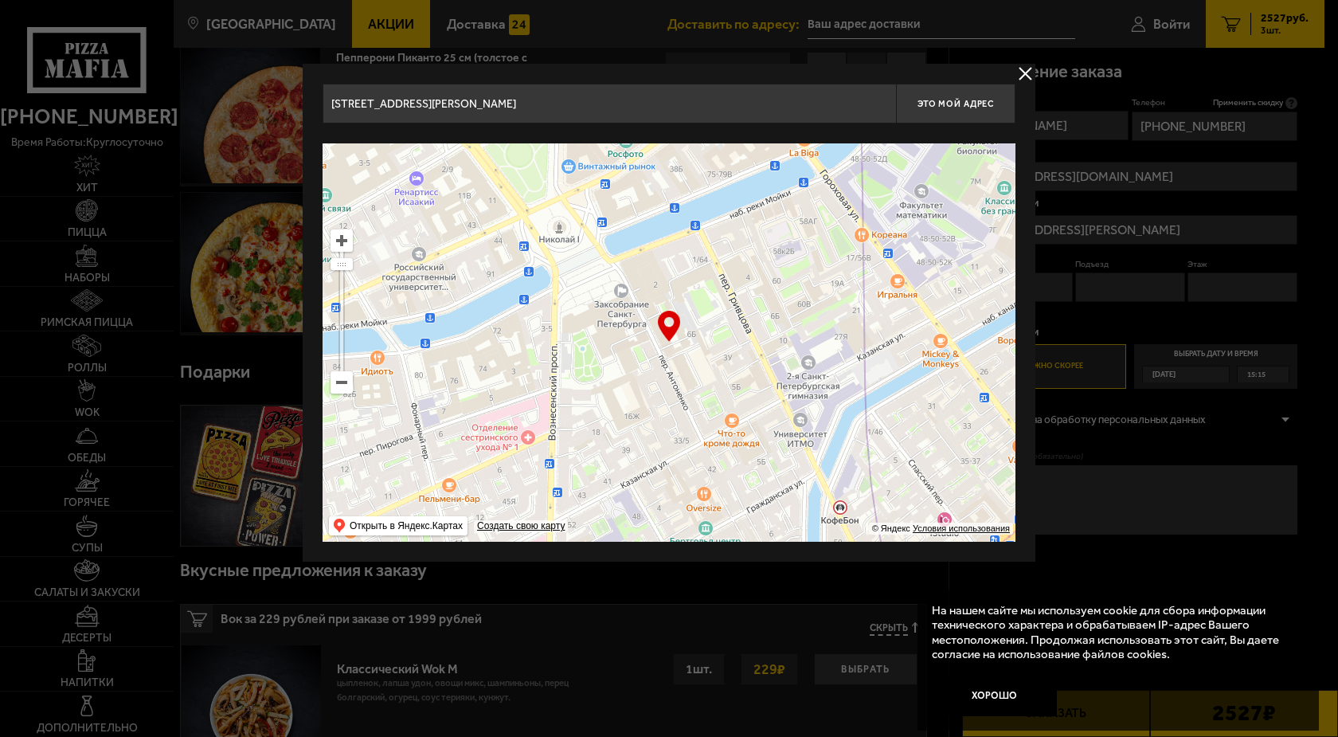
drag, startPoint x: 602, startPoint y: 347, endPoint x: 598, endPoint y: 366, distance: 18.7
click at [598, 366] on ymaps at bounding box center [669, 342] width 693 height 398
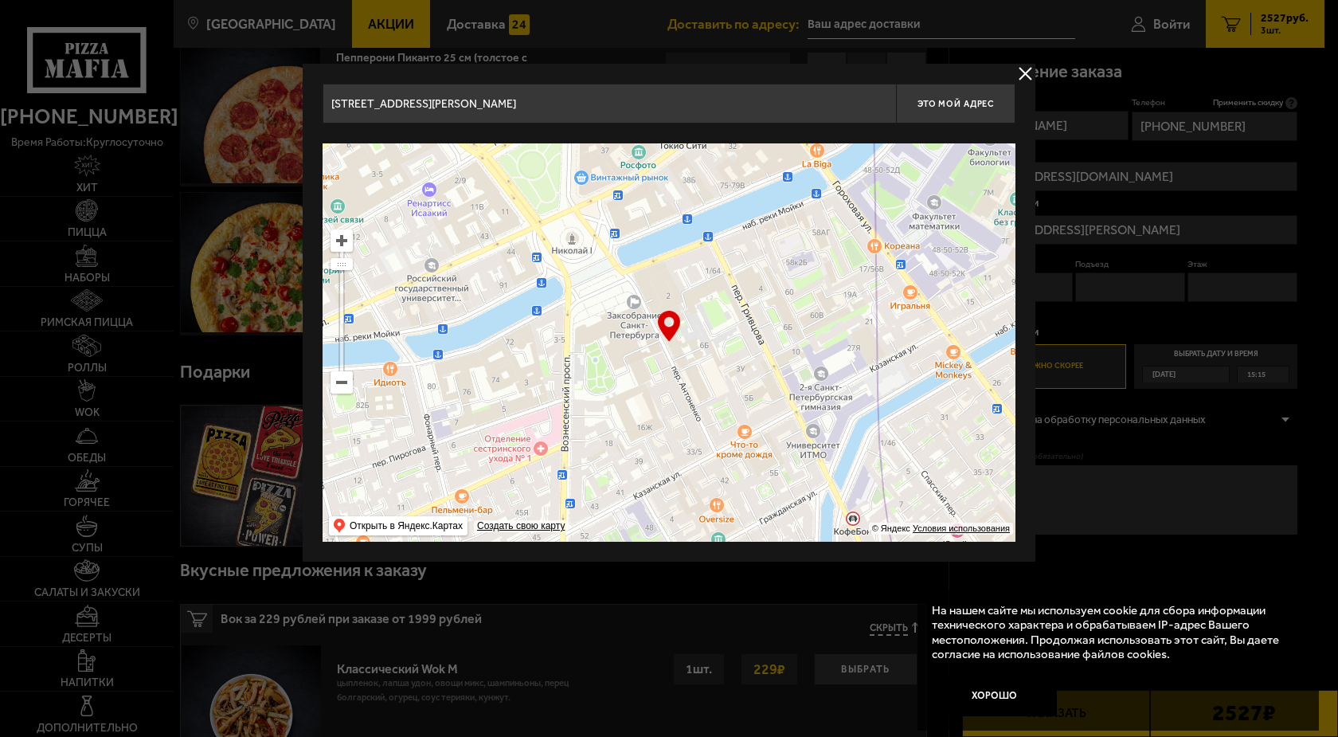
drag, startPoint x: 598, startPoint y: 366, endPoint x: 611, endPoint y: 377, distance: 16.9
click at [611, 377] on ymaps at bounding box center [669, 342] width 693 height 398
drag, startPoint x: 611, startPoint y: 377, endPoint x: 653, endPoint y: 393, distance: 45.4
click at [653, 393] on ymaps at bounding box center [669, 342] width 693 height 398
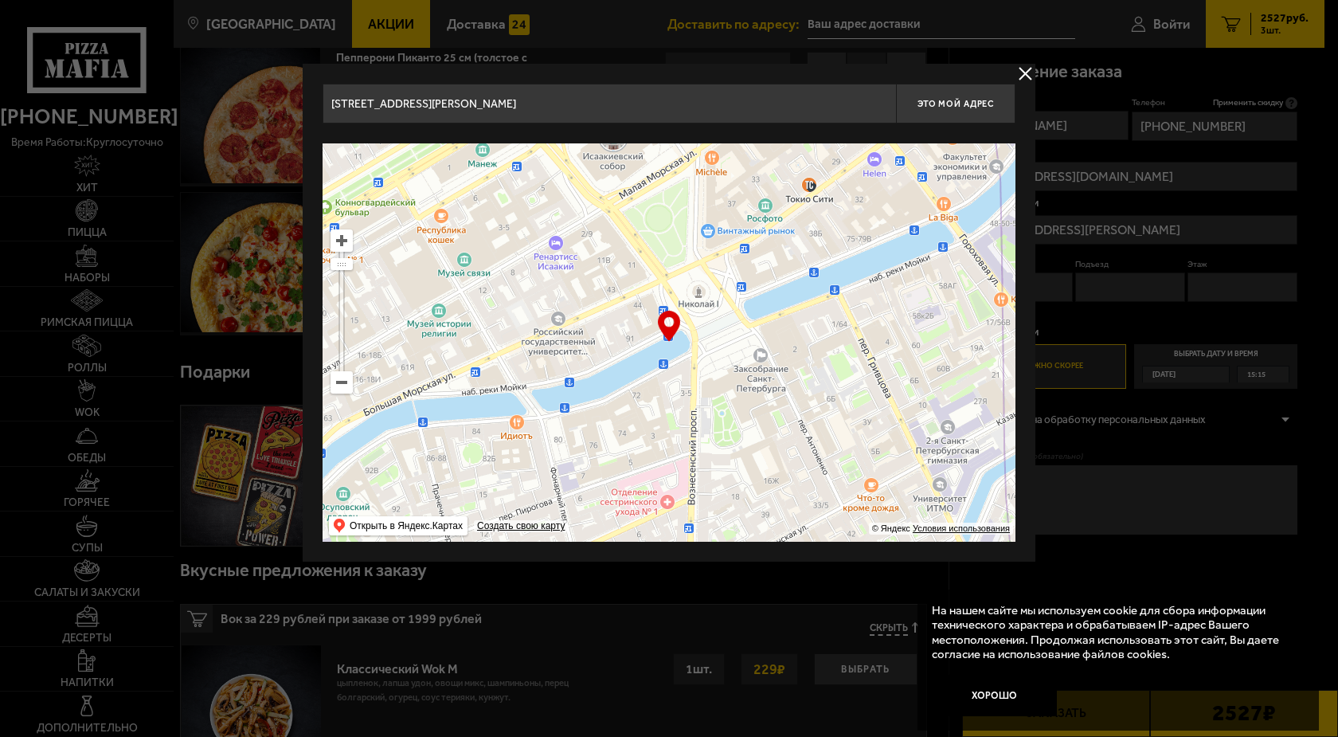
click at [1019, 72] on button "delivery type" at bounding box center [1025, 74] width 20 height 20
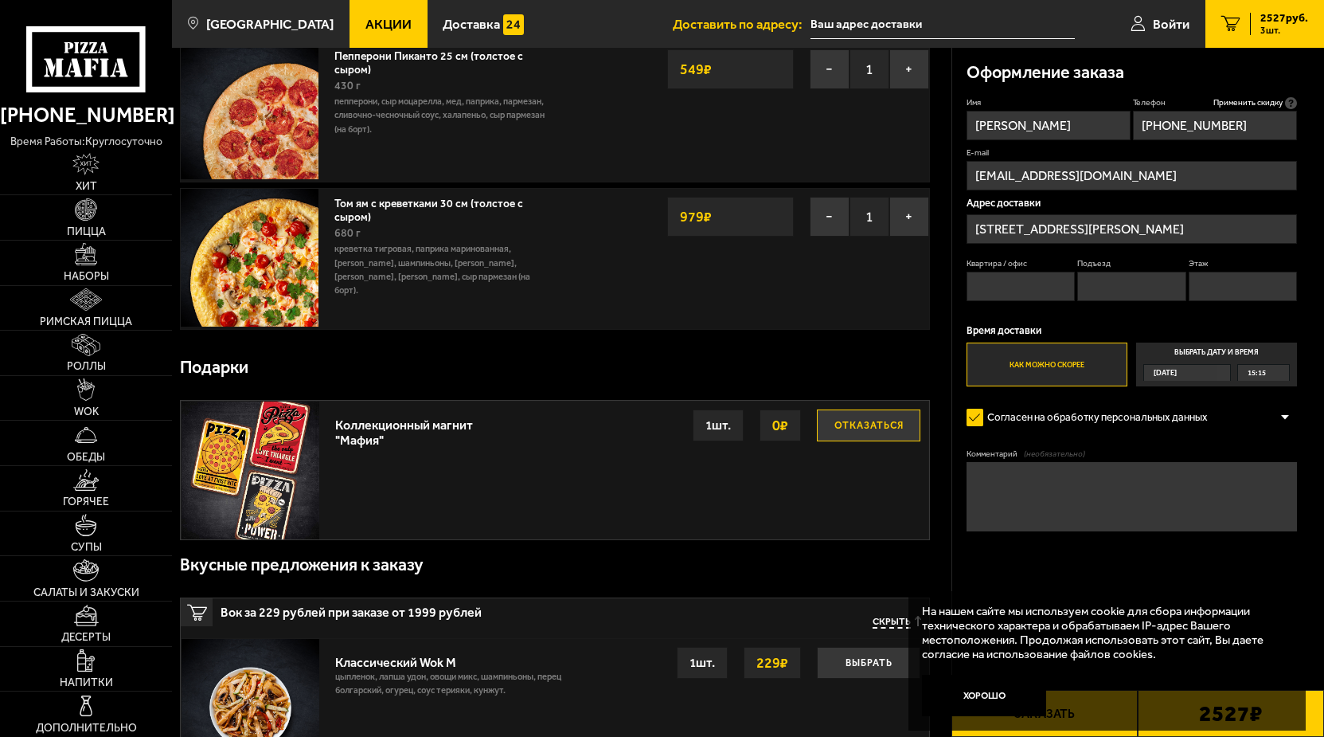
click at [1112, 227] on input "переулок Гривцова, 3Б" at bounding box center [1132, 228] width 331 height 29
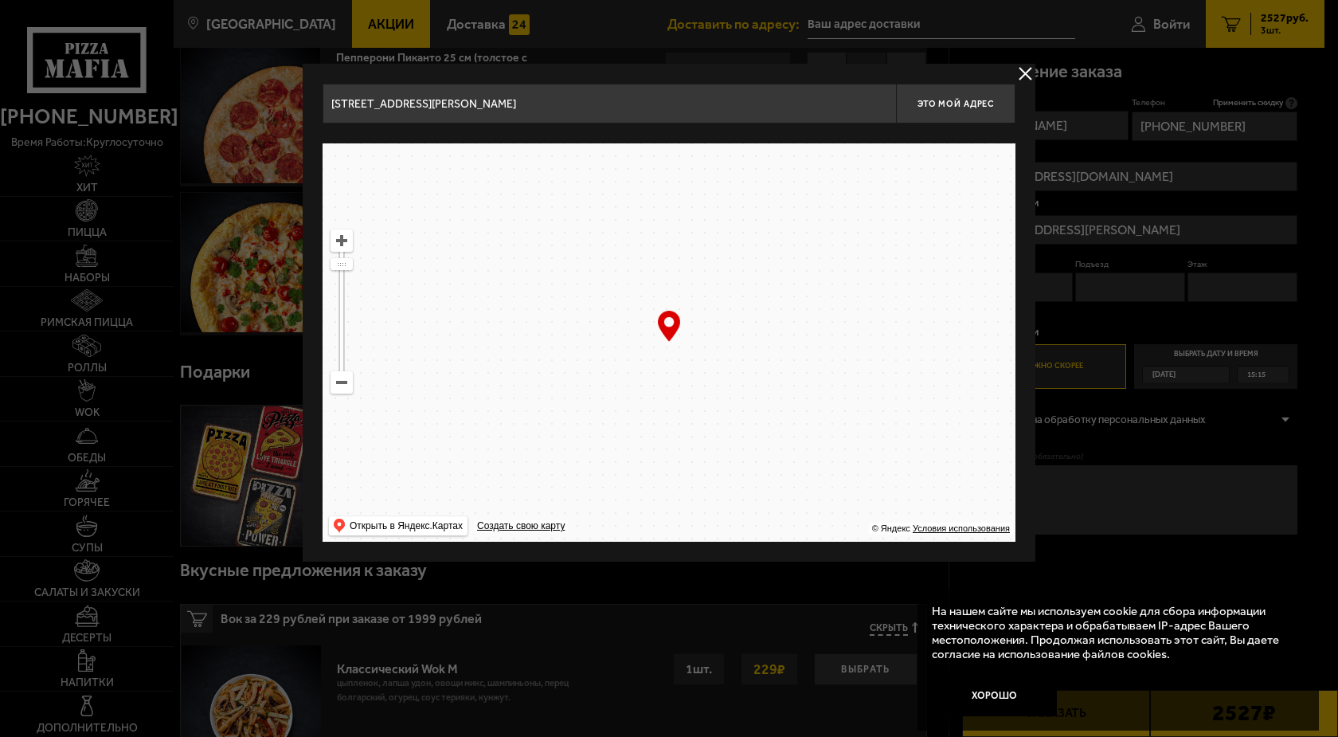
click at [445, 108] on input "переулок Гривцова, 3Б" at bounding box center [609, 104] width 573 height 40
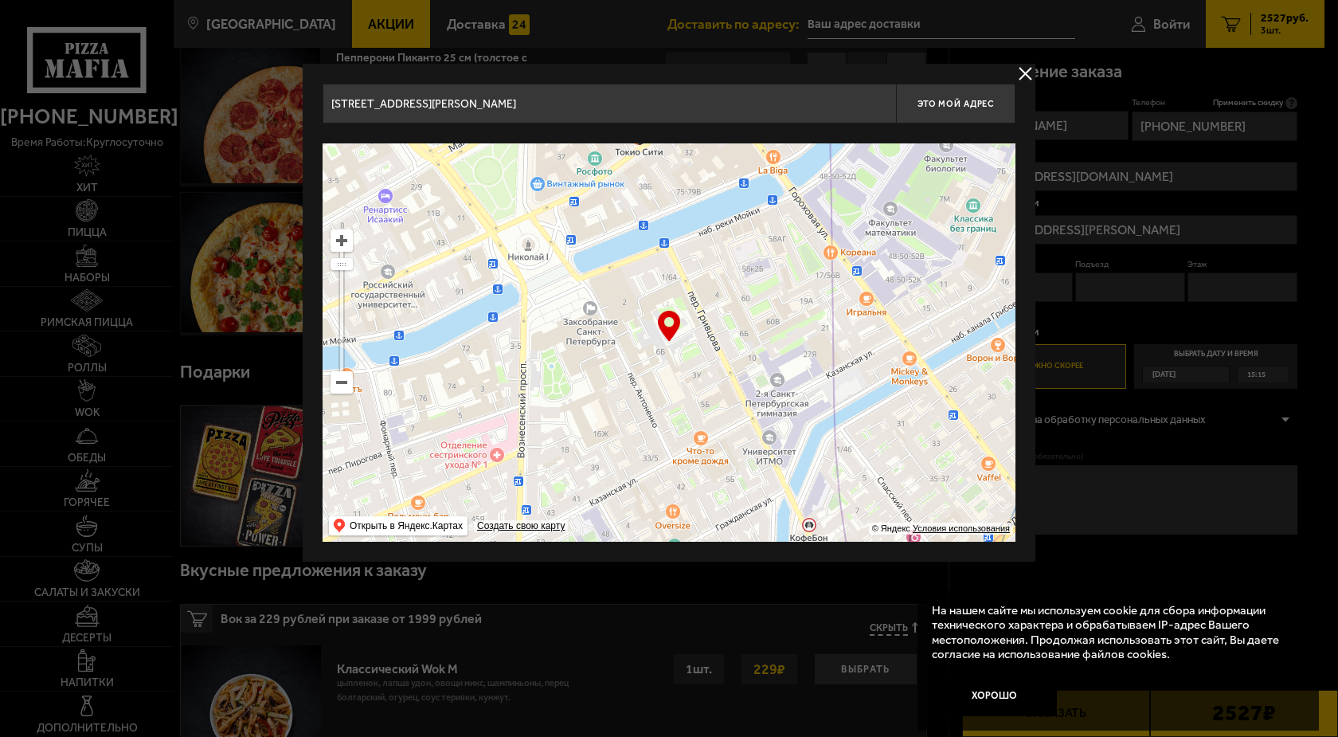
drag, startPoint x: 471, startPoint y: 104, endPoint x: 0, endPoint y: 22, distance: 478.6
click at [323, 84] on input "переулок Гривцова, 3Б" at bounding box center [609, 104] width 573 height 40
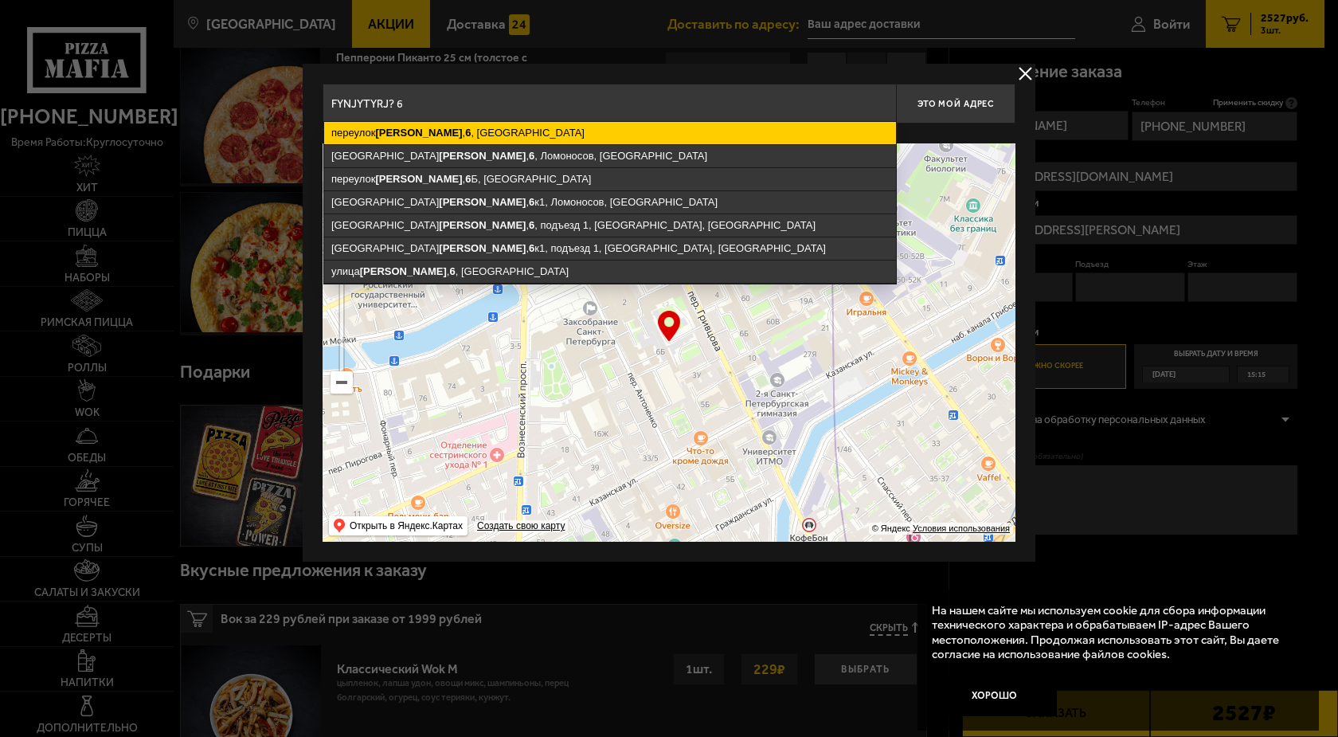
click at [397, 140] on ymaps "переулок Антоненко , 6 , Санкт-Петербург" at bounding box center [610, 133] width 572 height 22
type input "Санкт-Петербург, переулок Антоненко, 6"
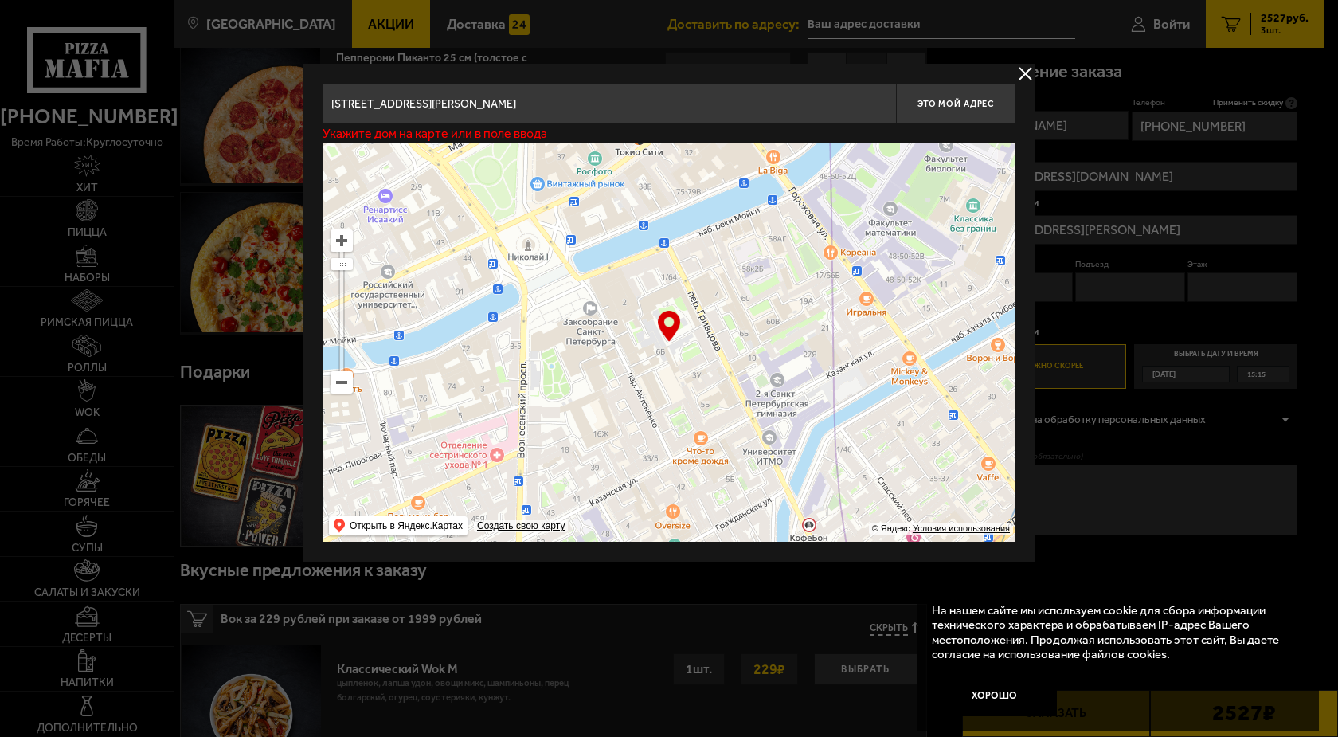
type input "[STREET_ADDRESS][PERSON_NAME]"
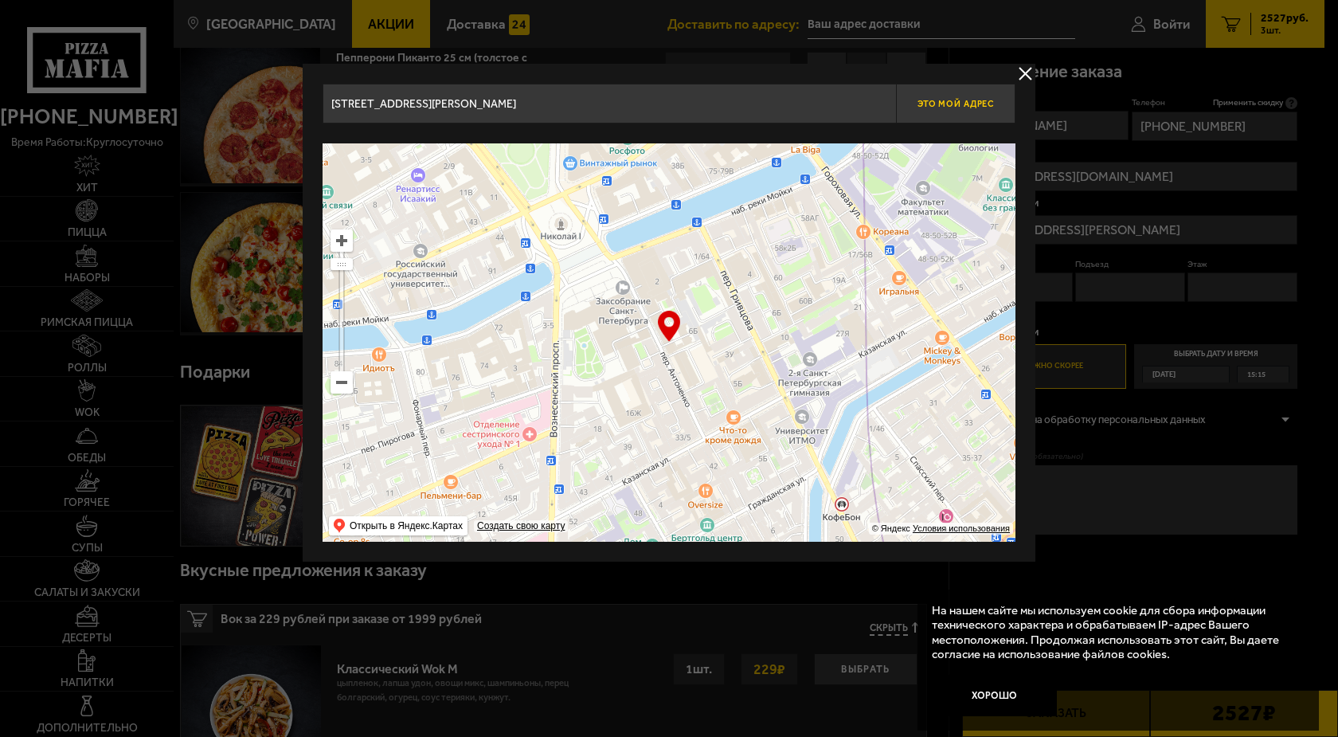
click at [970, 97] on button "Это мой адрес" at bounding box center [955, 104] width 119 height 40
type input "Санкт-Петербург, переулок Антоненко, 6"
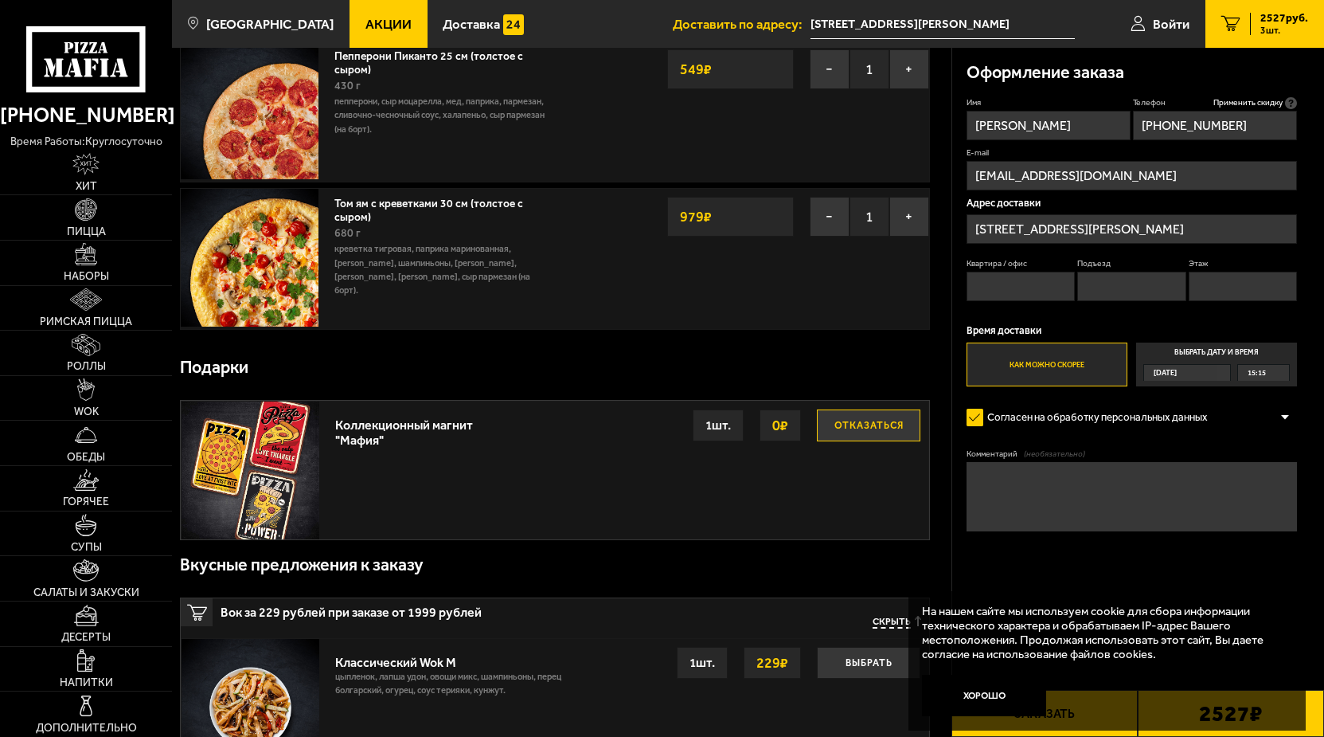
click at [1166, 375] on span "Сегодня" at bounding box center [1165, 373] width 23 height 16
click at [0, 0] on input "Выбрать дату и время Сегодня 15:15" at bounding box center [0, 0] width 0 height 0
click at [1167, 362] on label "Выбрать дату и время Сегодня 15:15" at bounding box center [1217, 364] width 162 height 44
click at [1281, 375] on div "15:15" at bounding box center [1263, 373] width 50 height 16
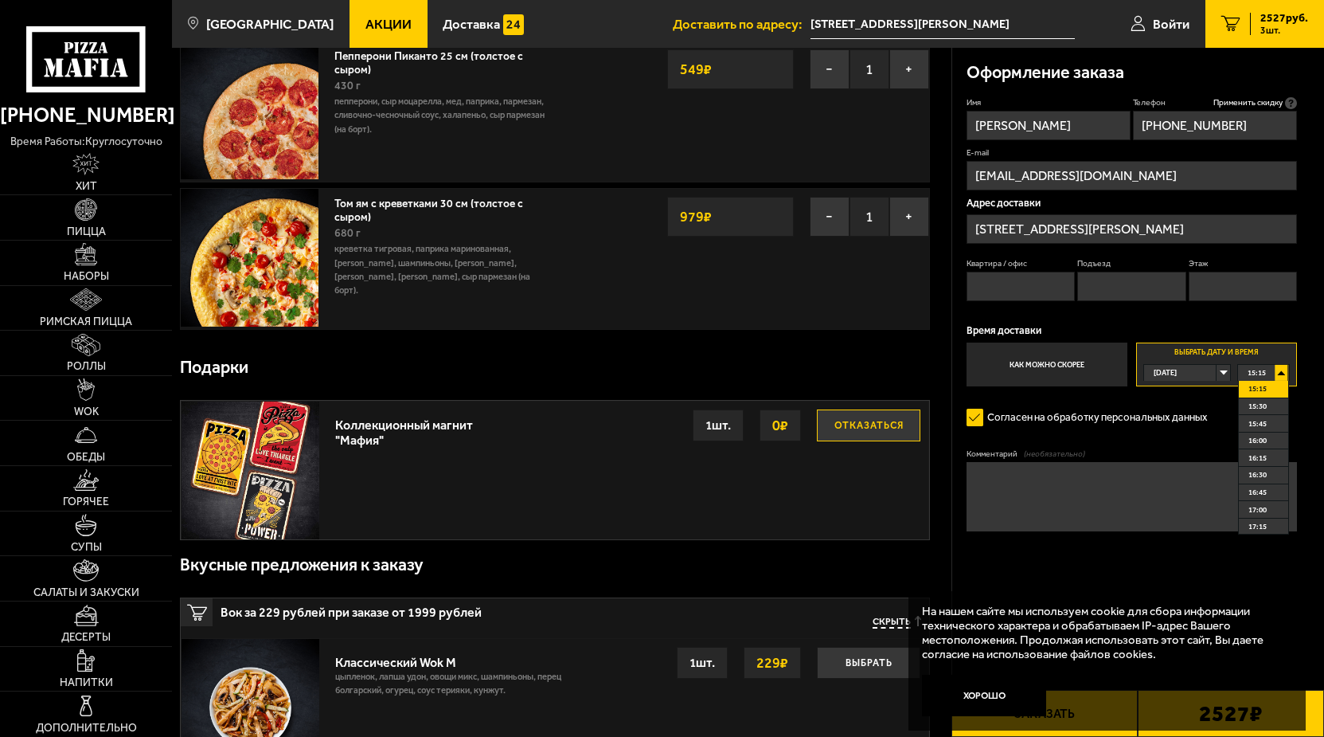
click at [1140, 234] on input "[STREET_ADDRESS][PERSON_NAME]" at bounding box center [1132, 228] width 331 height 29
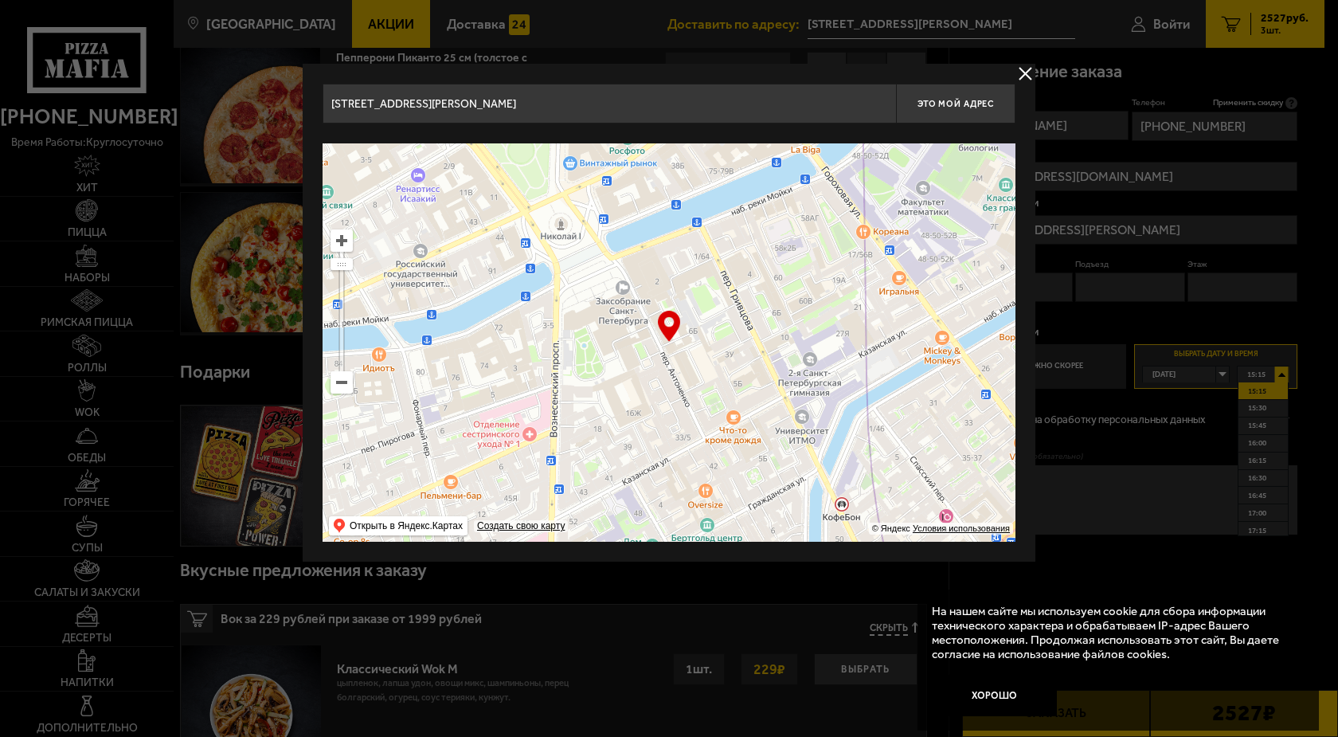
drag, startPoint x: 101, startPoint y: 41, endPoint x: 92, endPoint y: 39, distance: 9.9
click at [323, 84] on input "[STREET_ADDRESS][PERSON_NAME]" at bounding box center [609, 104] width 573 height 40
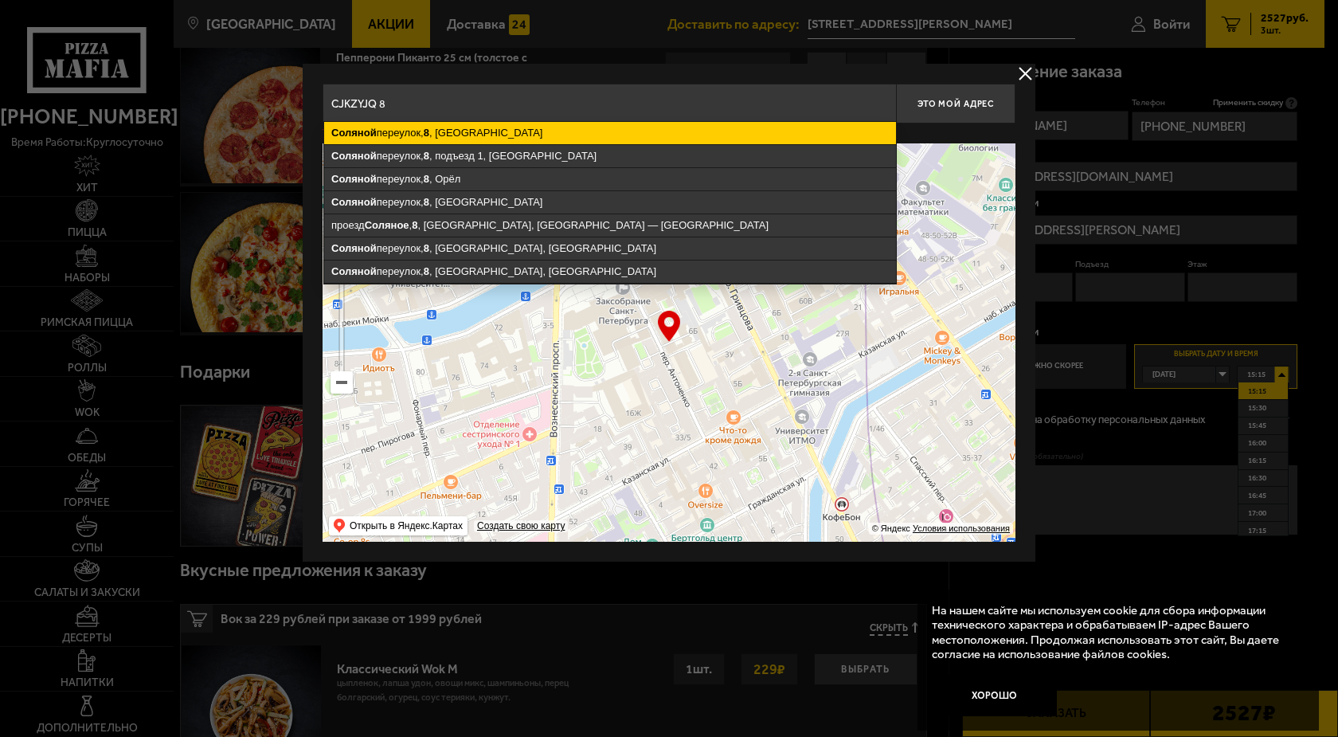
click at [454, 127] on ymaps "Соляной переулок, 8 , Санкт-Петербург" at bounding box center [610, 133] width 572 height 22
type input "Санкт-Петербург, Соляной переулок, 8"
type input "Соляной переулок, 8"
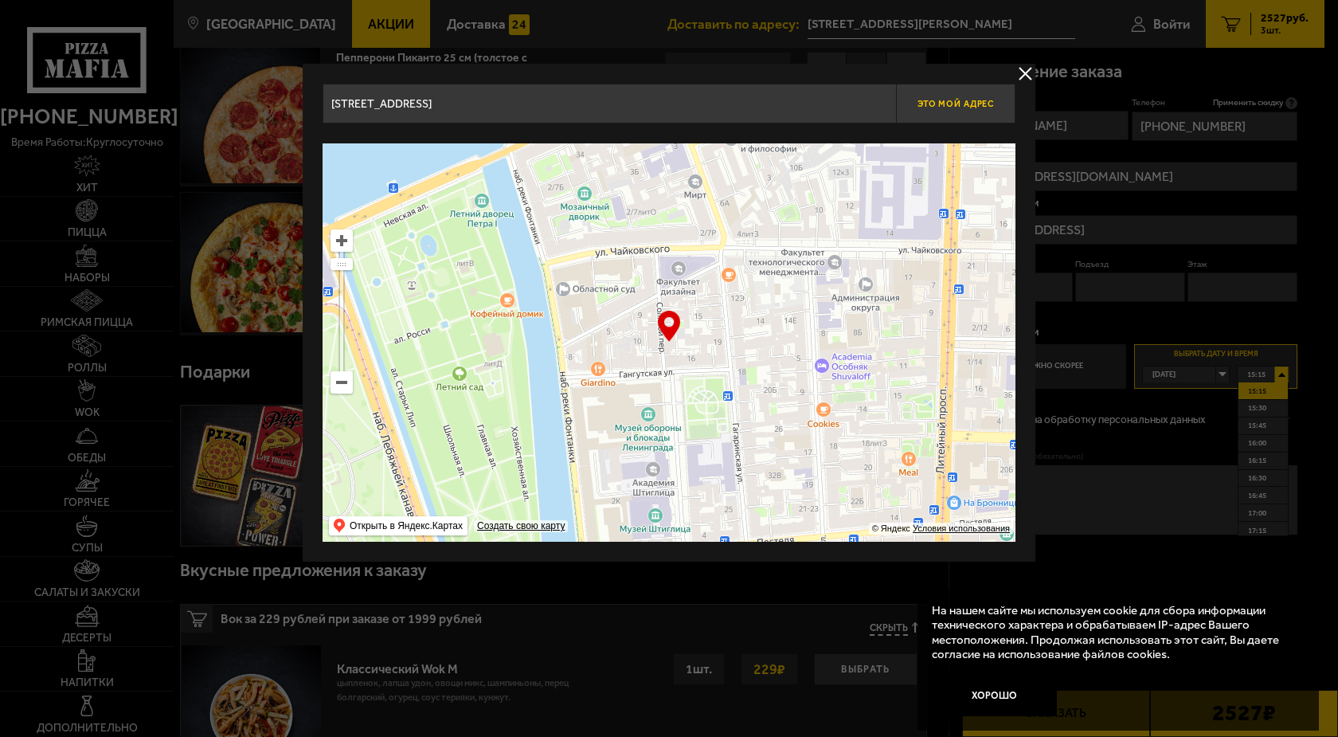
click at [968, 102] on span "Это мой адрес" at bounding box center [955, 104] width 76 height 10
type input "Санкт-Петербург, Соляной переулок, 8"
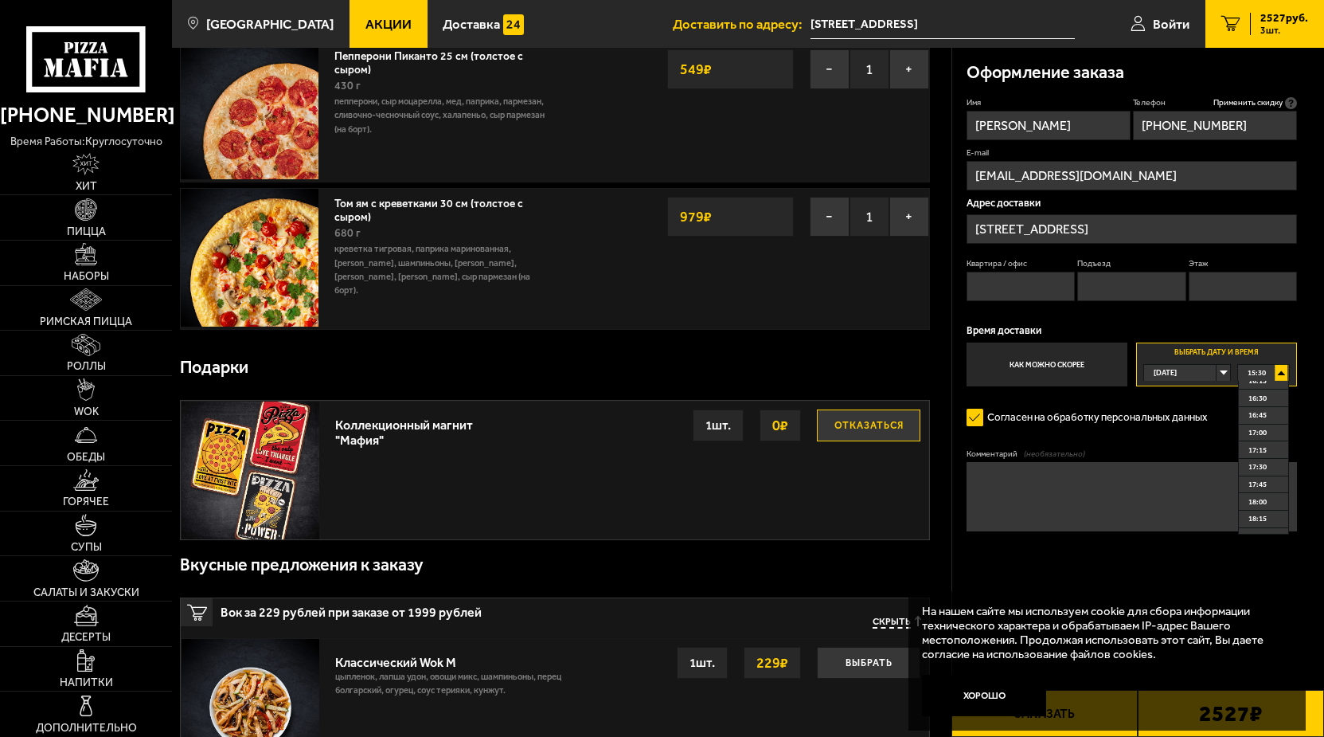
scroll to position [105, 0]
click at [1261, 447] on span "17:45" at bounding box center [1258, 439] width 18 height 16
click at [1168, 500] on textarea "Комментарий (необязательно)" at bounding box center [1132, 496] width 331 height 69
type textarea "J"
type textarea "Р"
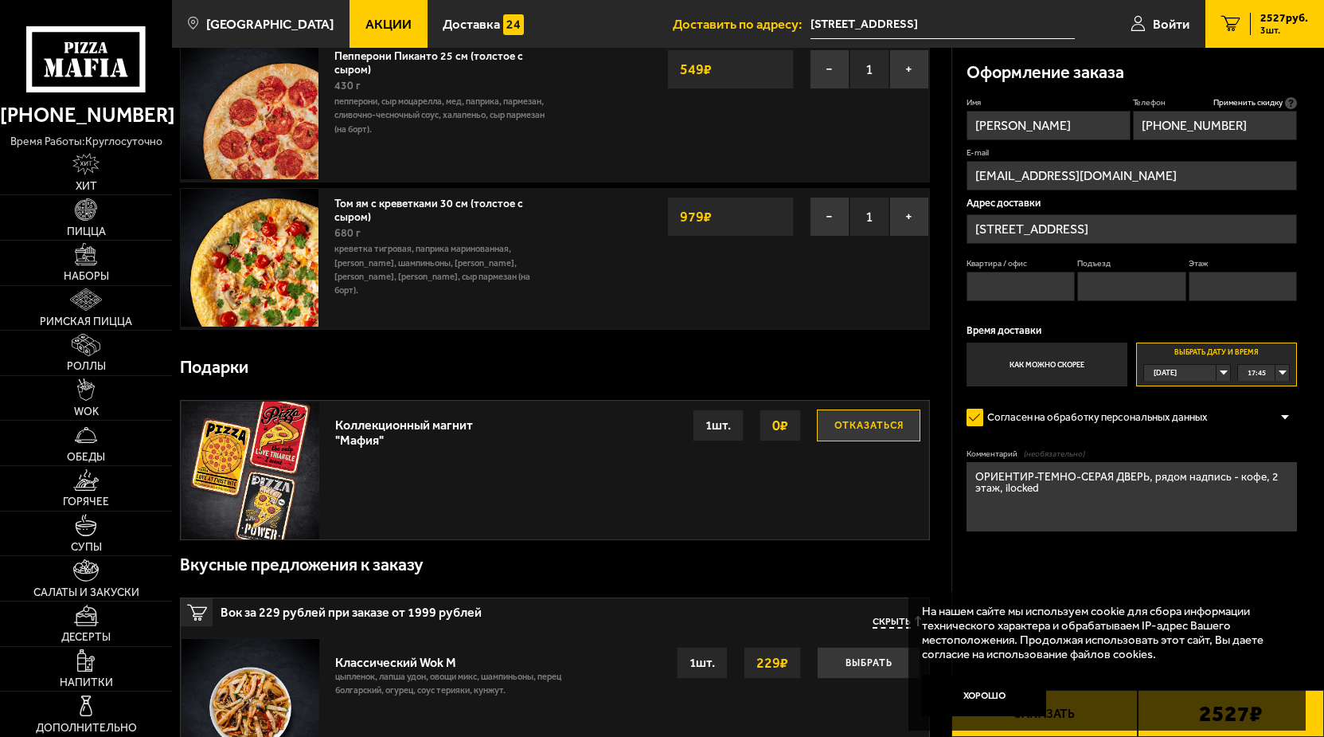
click at [1276, 377] on div "17:45" at bounding box center [1263, 373] width 50 height 16
click at [1279, 377] on div "17:45" at bounding box center [1263, 373] width 50 height 16
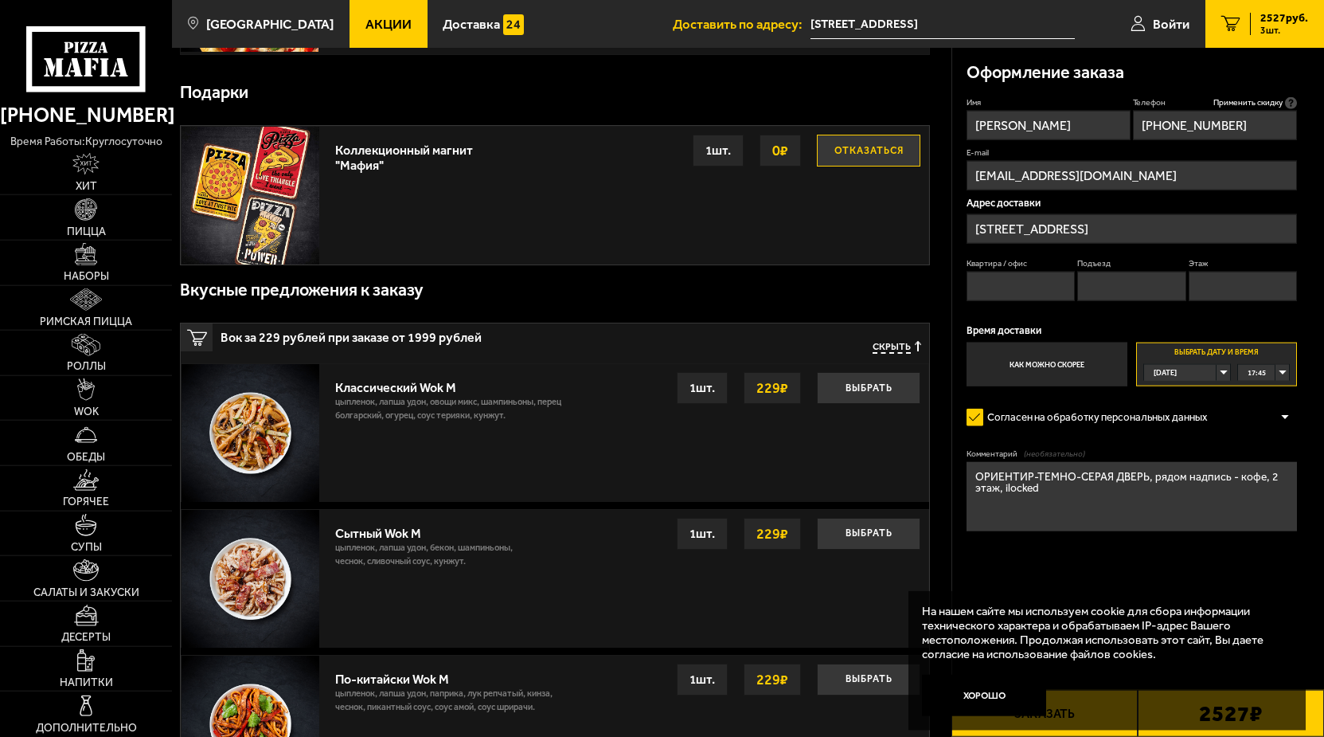
scroll to position [731, 0]
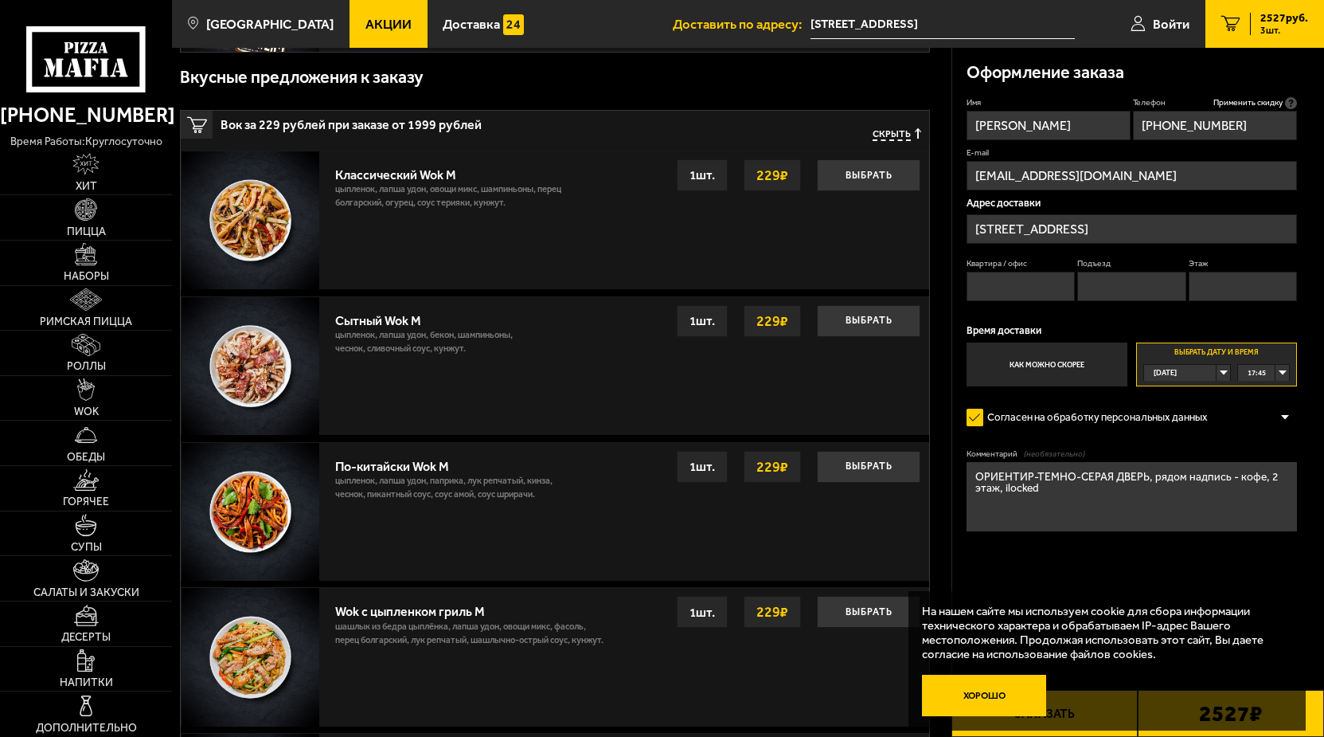
click at [1003, 690] on button "Хорошо" at bounding box center [984, 695] width 124 height 41
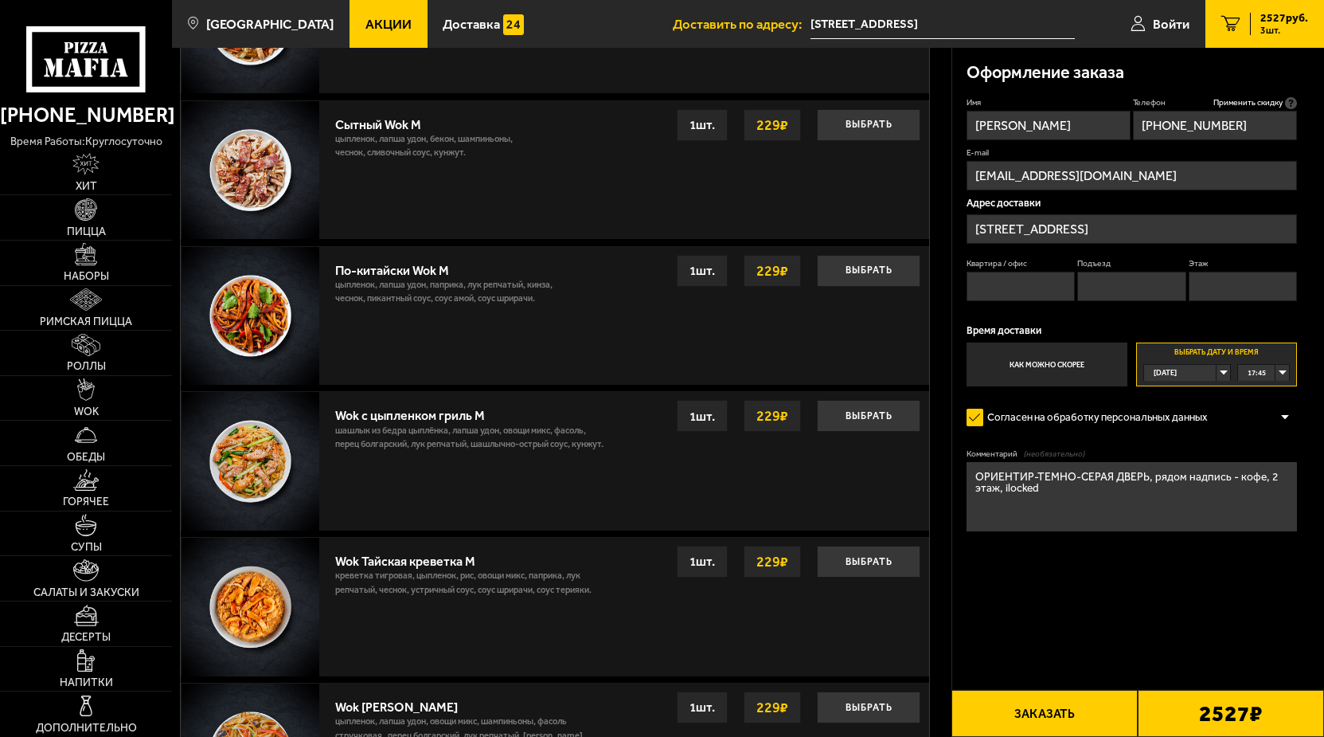
scroll to position [975, 0]
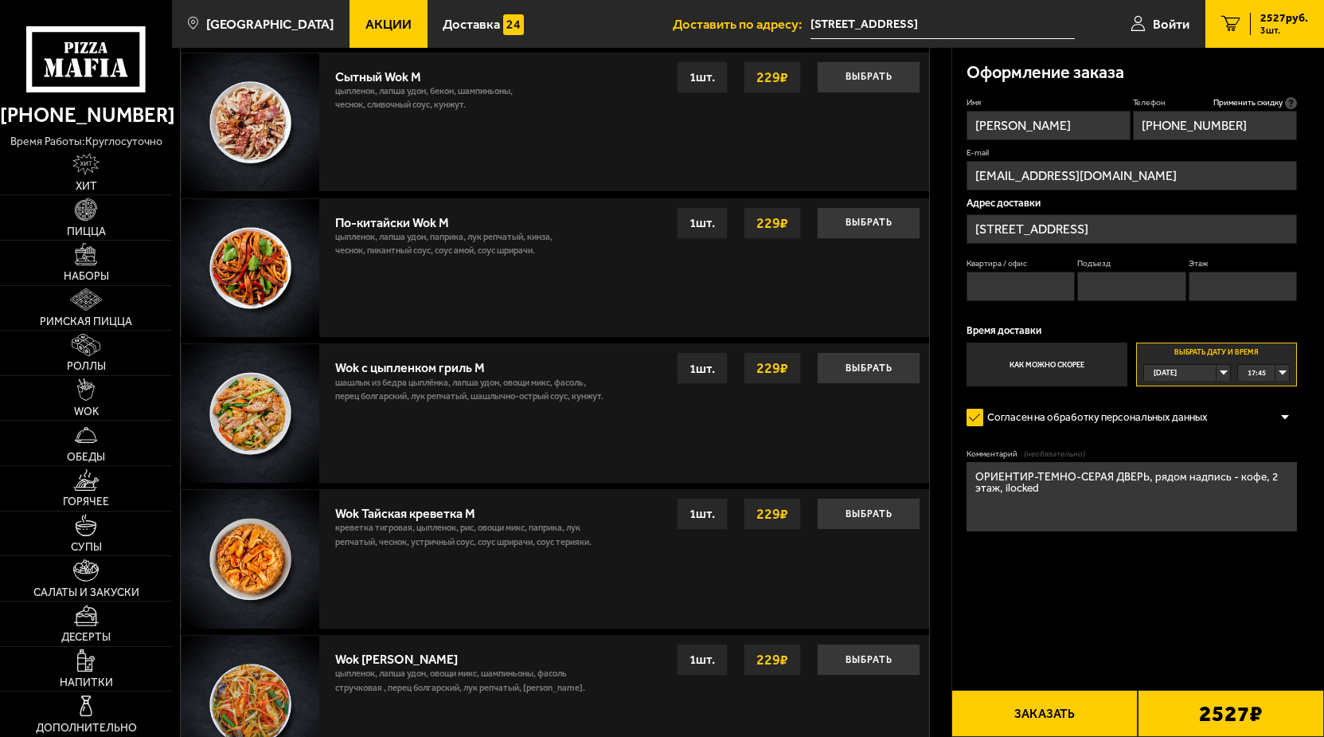
click at [1035, 474] on textarea "ОРИЕНТИР-ТЕМНО-СЕРАЯ ДВЕРЬ, рядом надпись - кофе, 2 этаж, ilocked" at bounding box center [1132, 496] width 331 height 69
drag, startPoint x: 1035, startPoint y: 482, endPoint x: 1143, endPoint y: 482, distance: 107.5
click at [1143, 482] on textarea "ОРИЕНТИР-ТЕМНО-СЕРАЯ ДВЕРЬ, рядом надпись - кофе, 2 этаж, ilocked" at bounding box center [1132, 496] width 331 height 69
type textarea "ОРИЕНТИР-темно-серая дверь, рядом надпись - кофе, 2 этаж, ilocked"
click at [1015, 705] on button "Заказать" at bounding box center [1045, 713] width 186 height 47
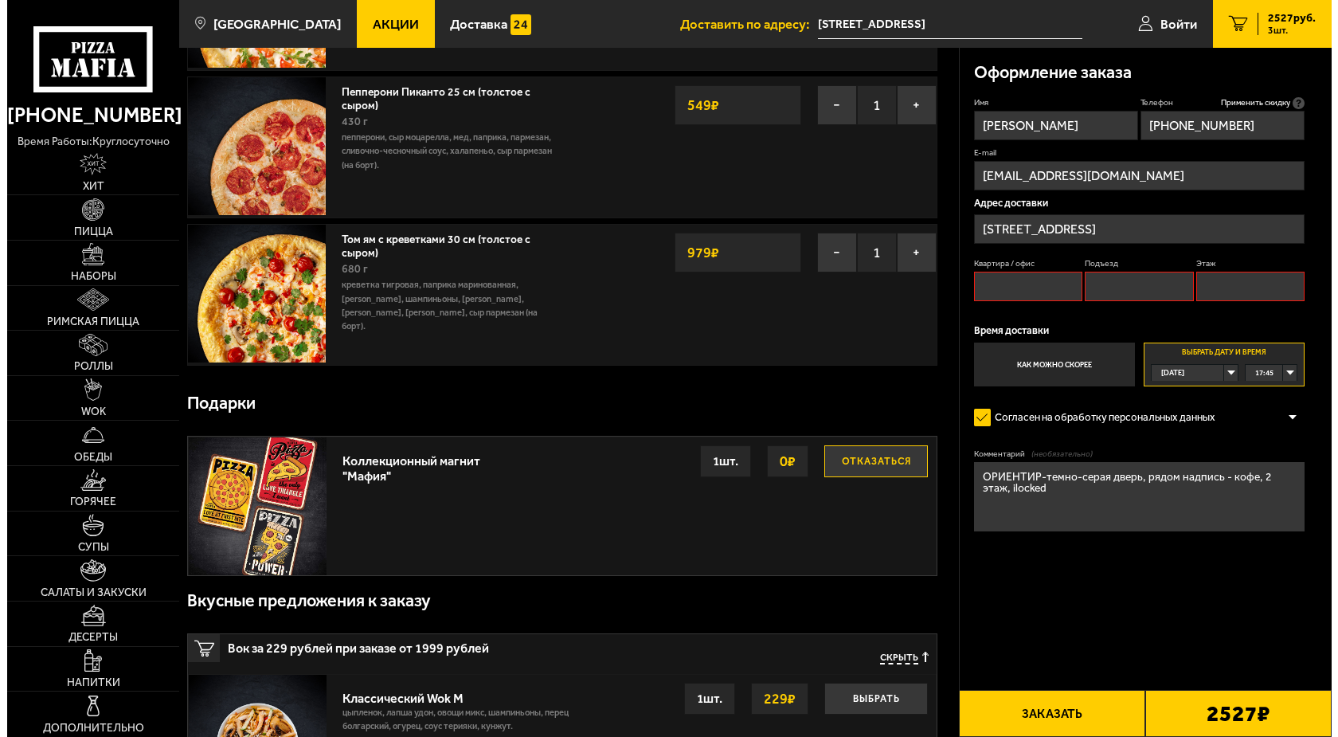
scroll to position [135, 0]
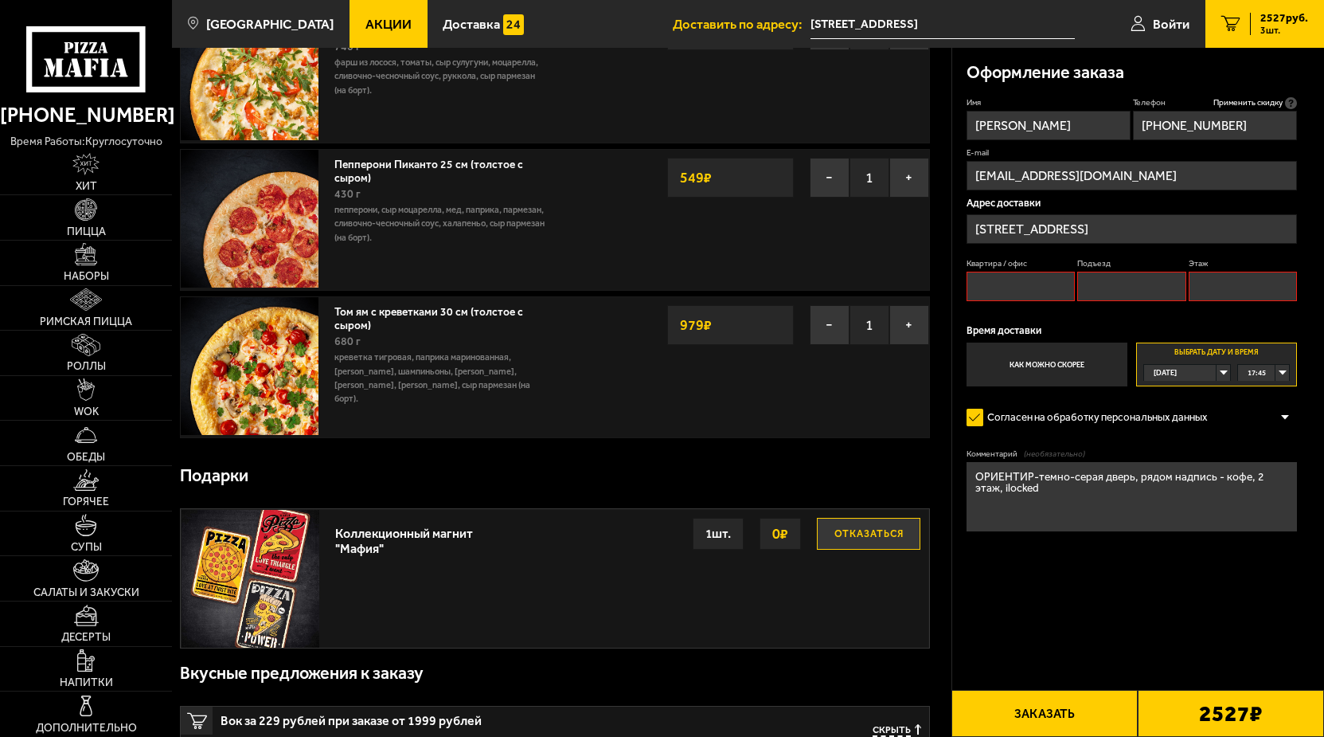
click at [1012, 282] on input "Квартира / офис" at bounding box center [1021, 286] width 109 height 29
type input "1"
click at [1122, 289] on input "Подъезд" at bounding box center [1132, 286] width 109 height 29
type input "1"
click at [1215, 293] on input "Этаж" at bounding box center [1243, 286] width 109 height 29
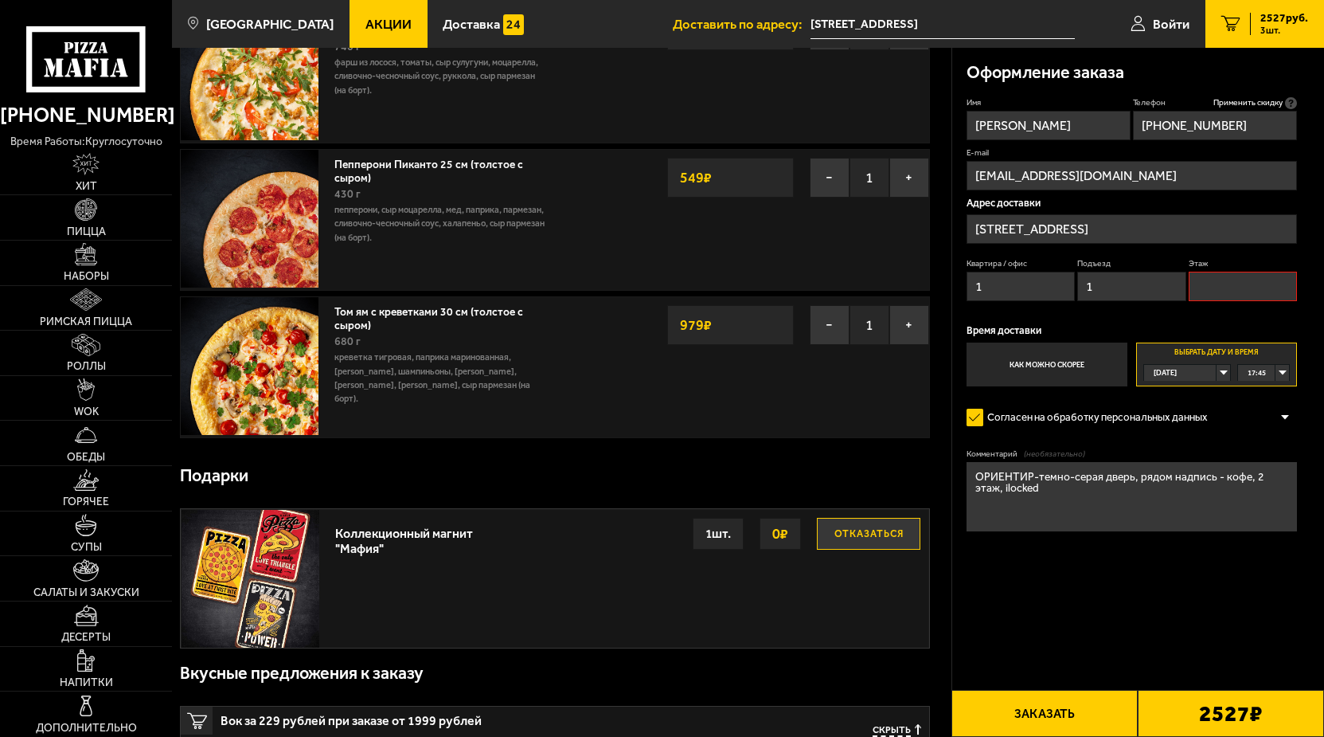
type input "1"
type input "2"
click at [1017, 720] on button "Заказать" at bounding box center [1045, 713] width 186 height 47
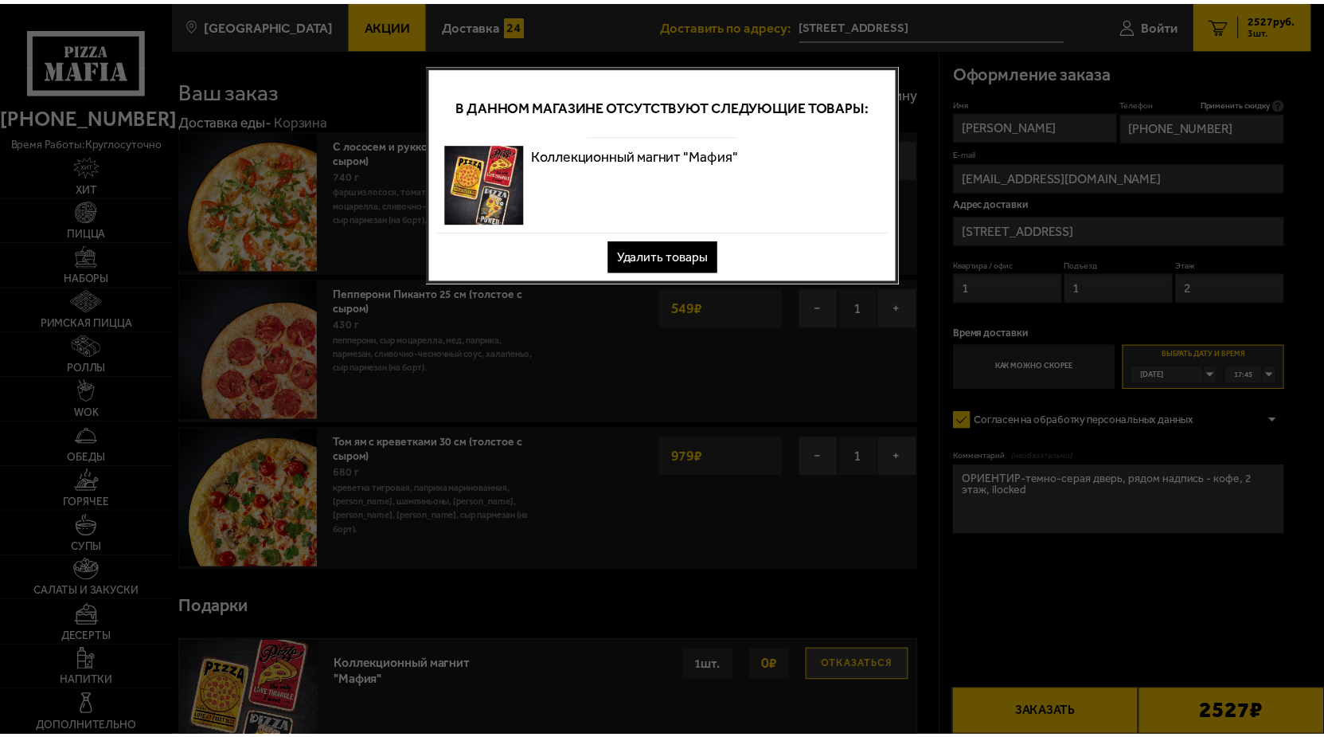
scroll to position [0, 0]
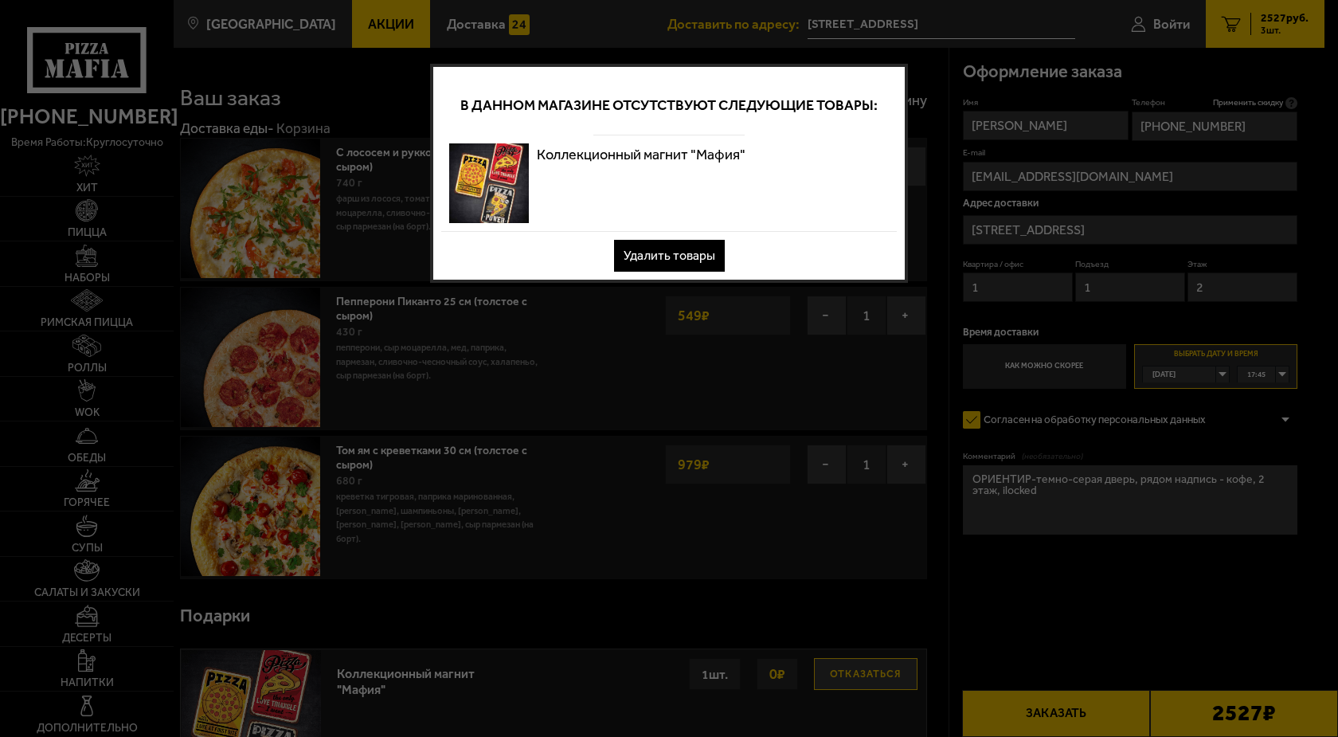
click at [702, 257] on button "Удалить товары" at bounding box center [669, 256] width 111 height 32
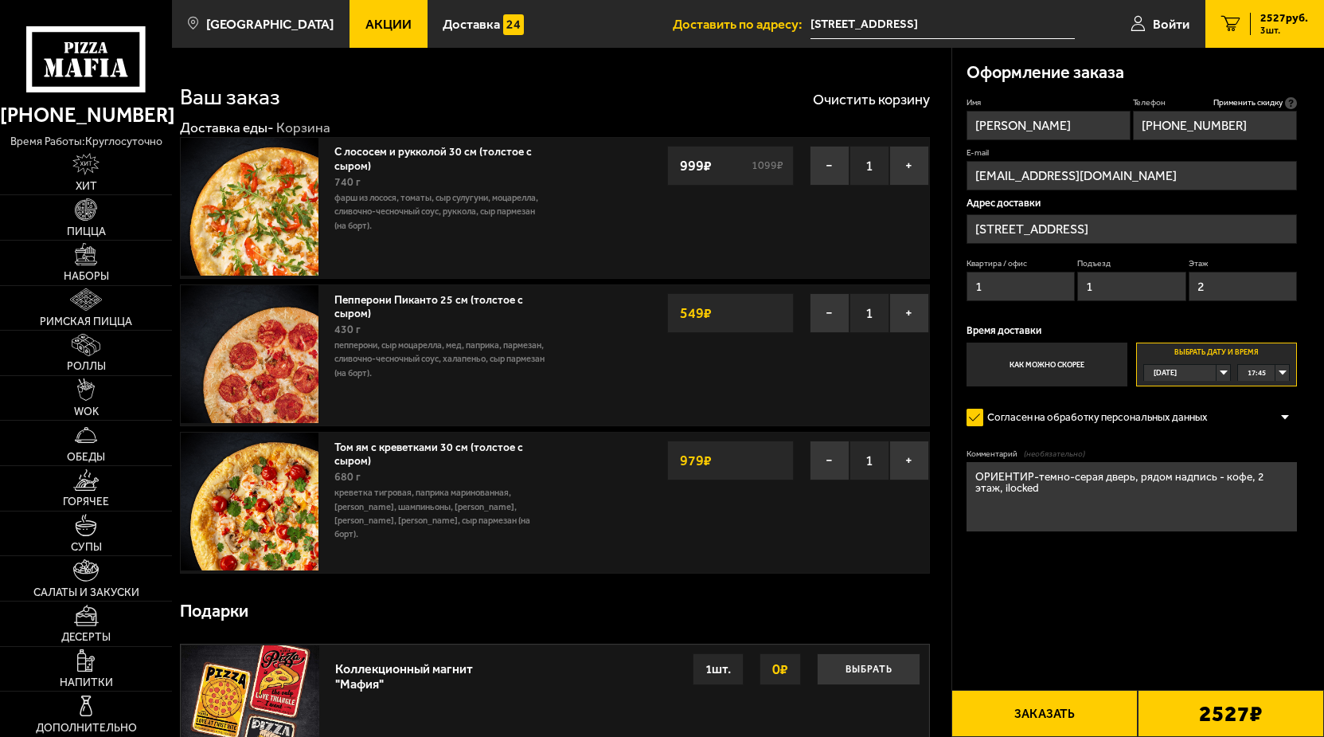
click at [1068, 719] on button "Заказать" at bounding box center [1045, 713] width 186 height 47
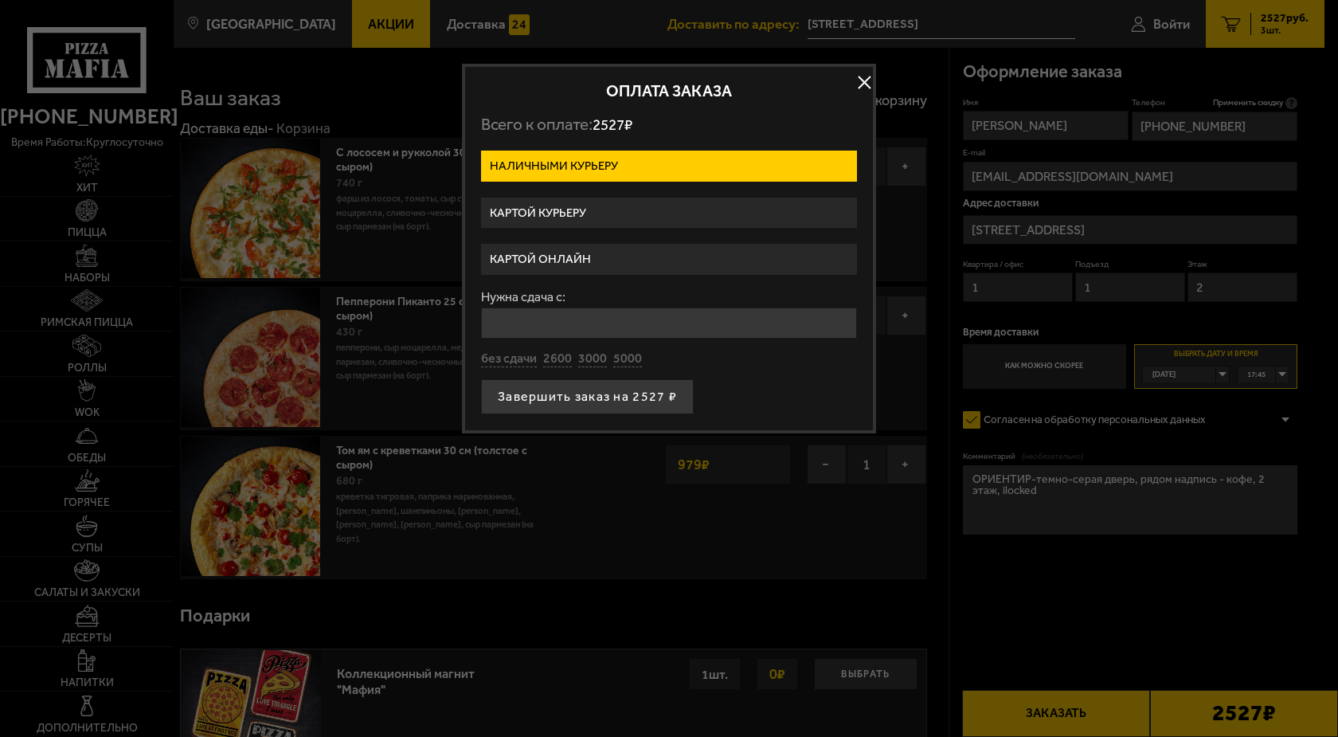
click at [524, 253] on label "Картой онлайн" at bounding box center [669, 259] width 376 height 31
click at [0, 0] on input "Картой онлайн" at bounding box center [0, 0] width 0 height 0
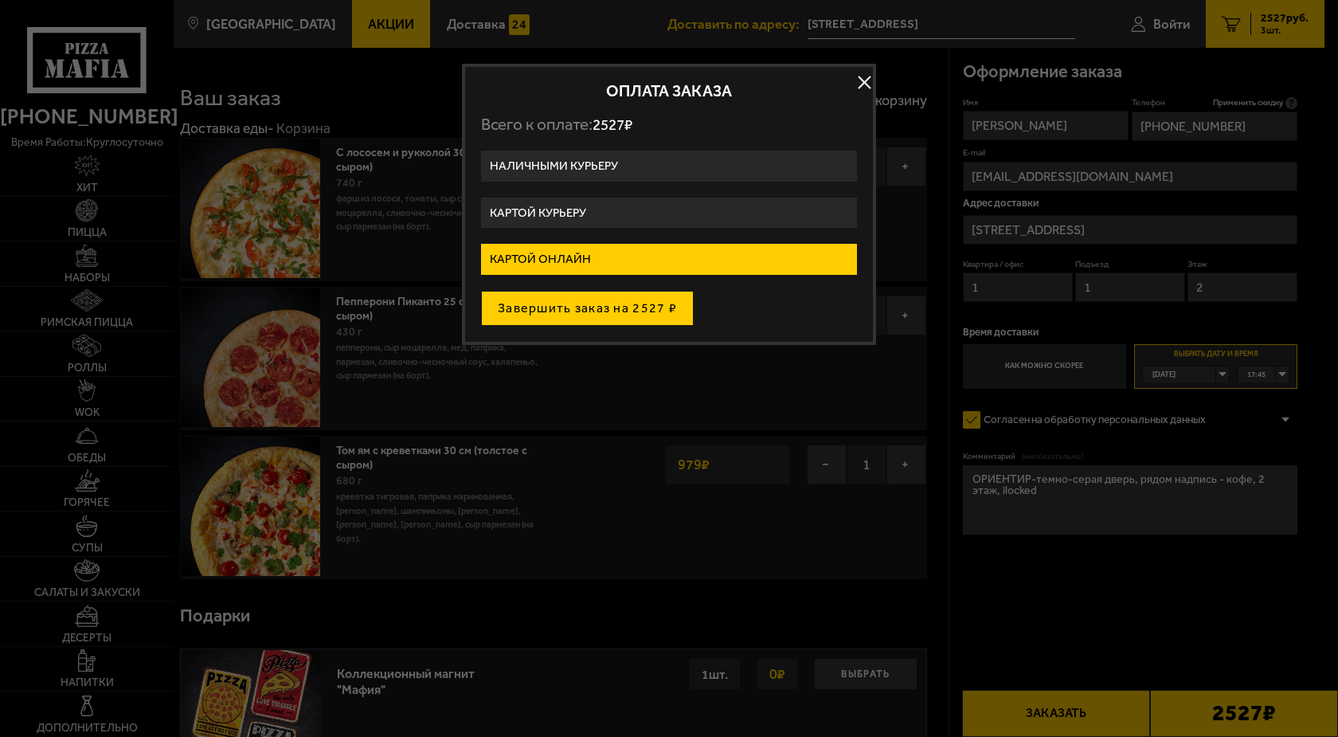
click at [554, 304] on button "Завершить заказ на 2527 ₽" at bounding box center [587, 308] width 213 height 35
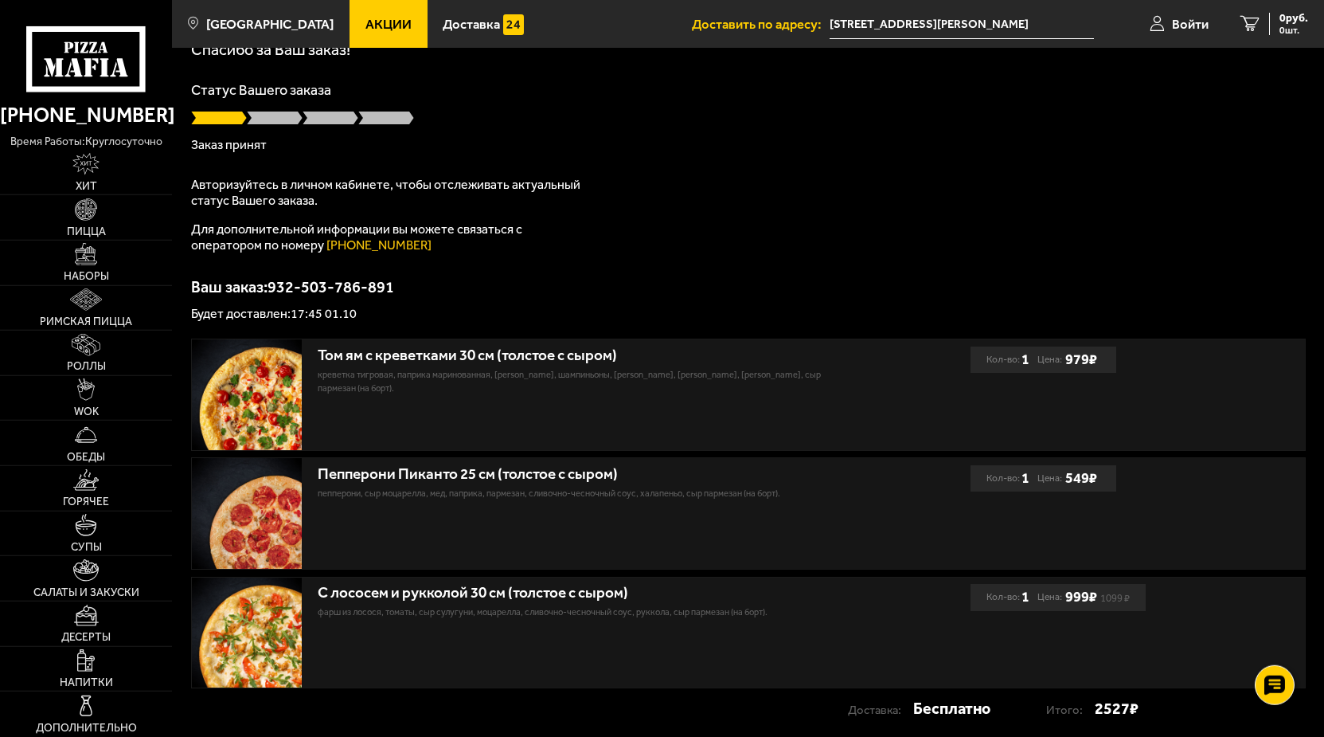
scroll to position [81, 0]
